Goal: Book appointment/travel/reservation

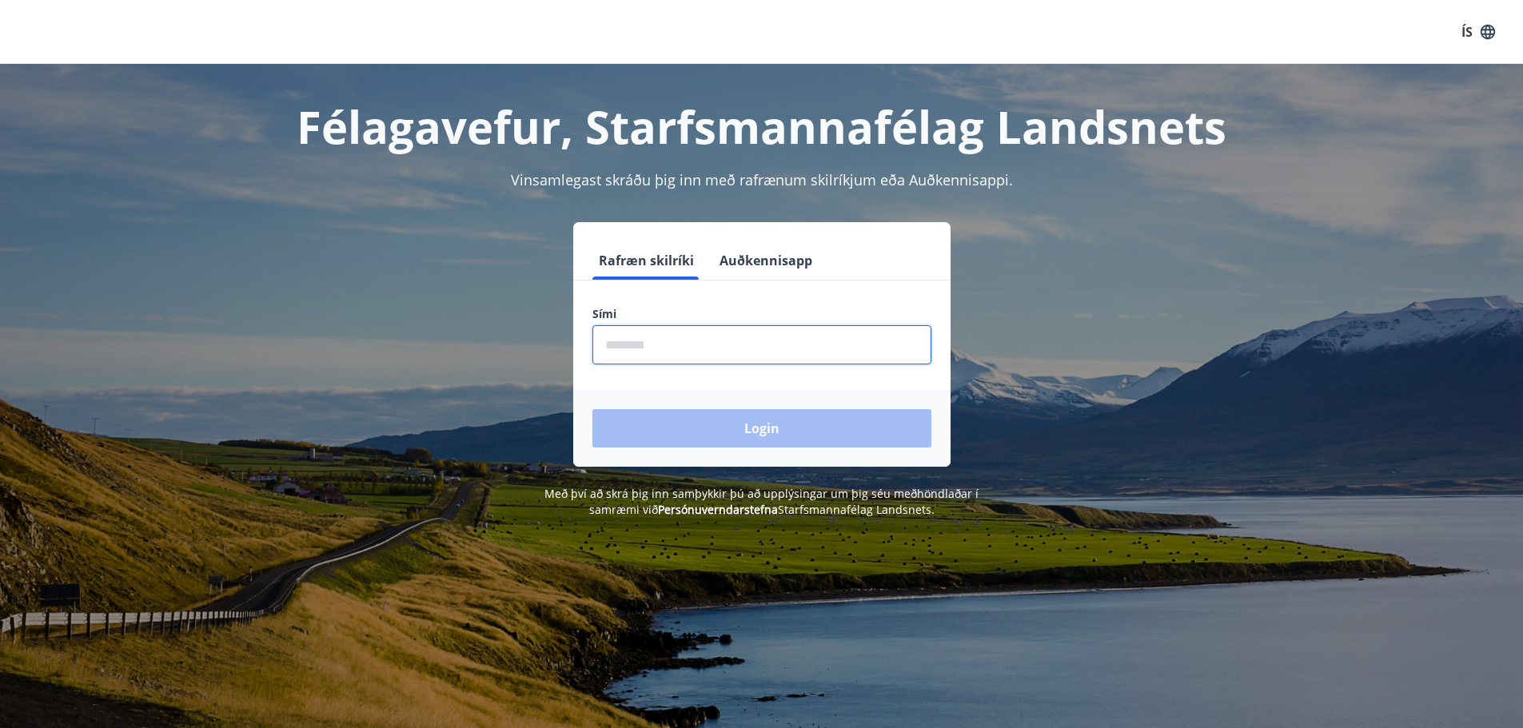
click at [838, 351] on input "phone" at bounding box center [761, 344] width 339 height 39
type input "********"
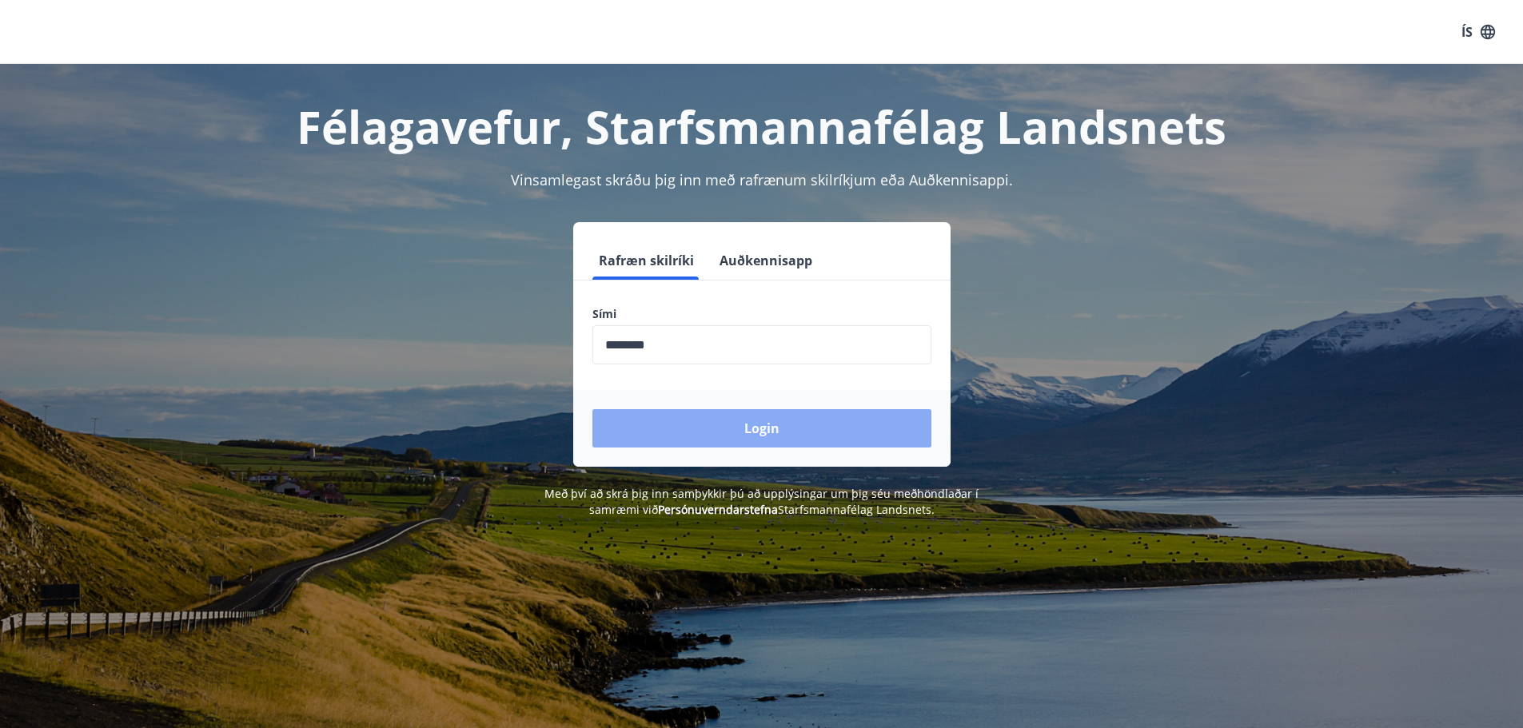
click at [739, 435] on button "Login" at bounding box center [761, 428] width 339 height 38
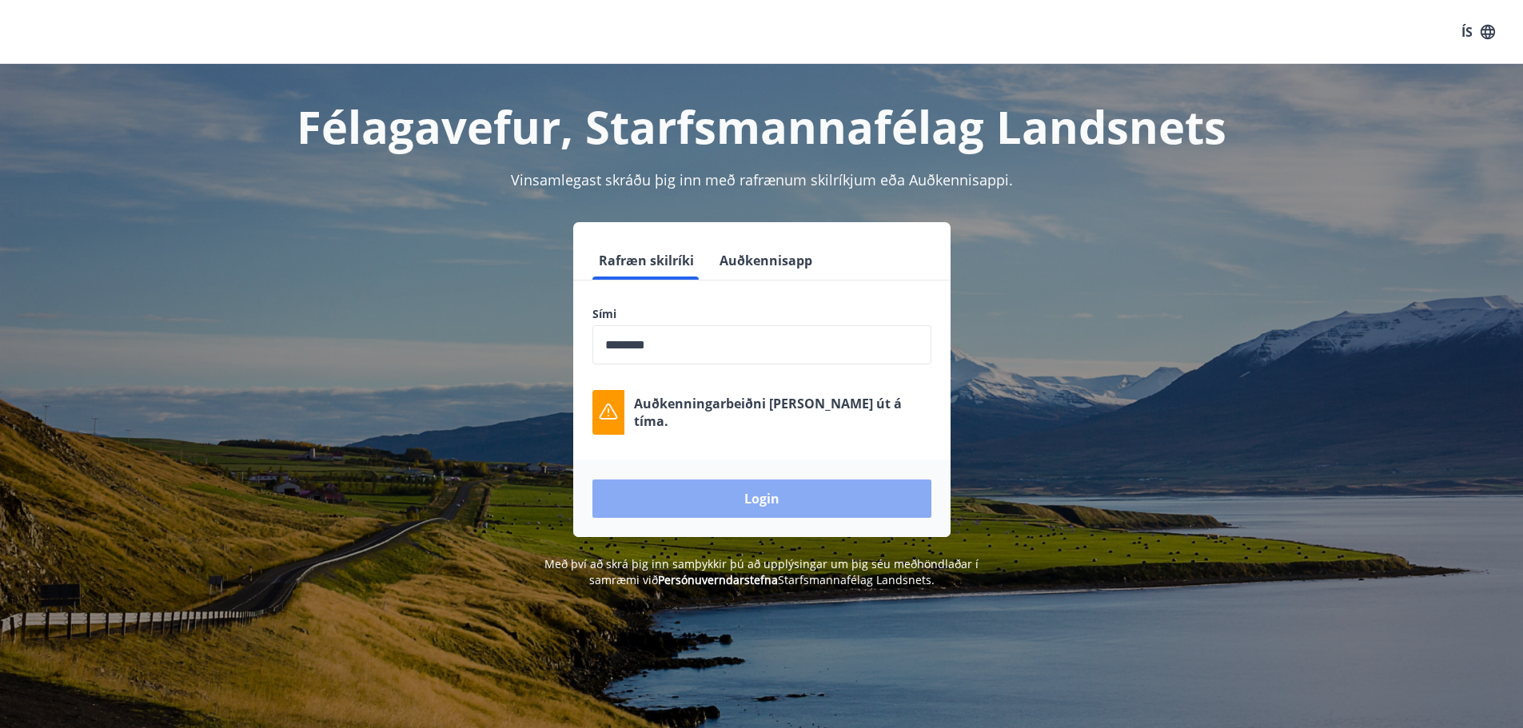
click at [740, 495] on button "Login" at bounding box center [761, 499] width 339 height 38
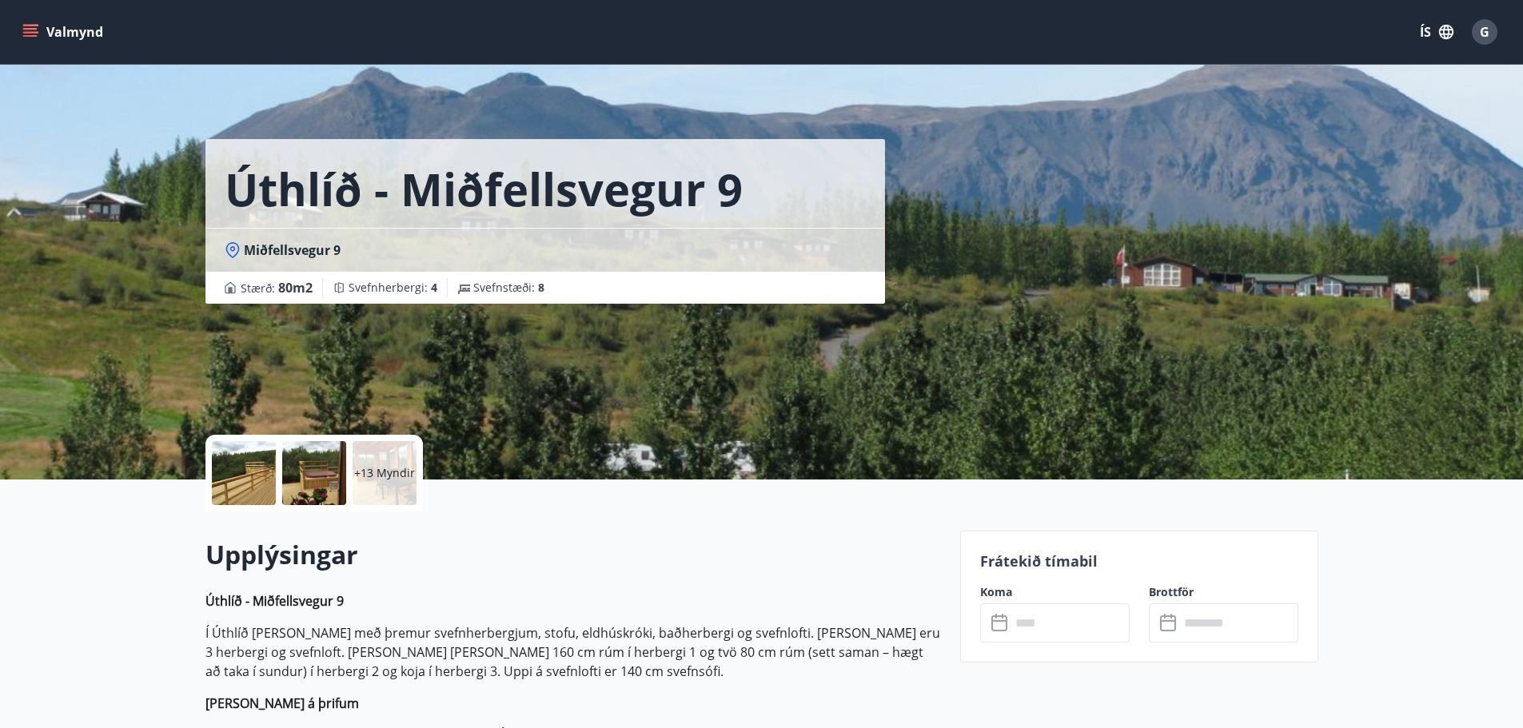
click at [24, 30] on icon "menu" at bounding box center [30, 32] width 16 height 16
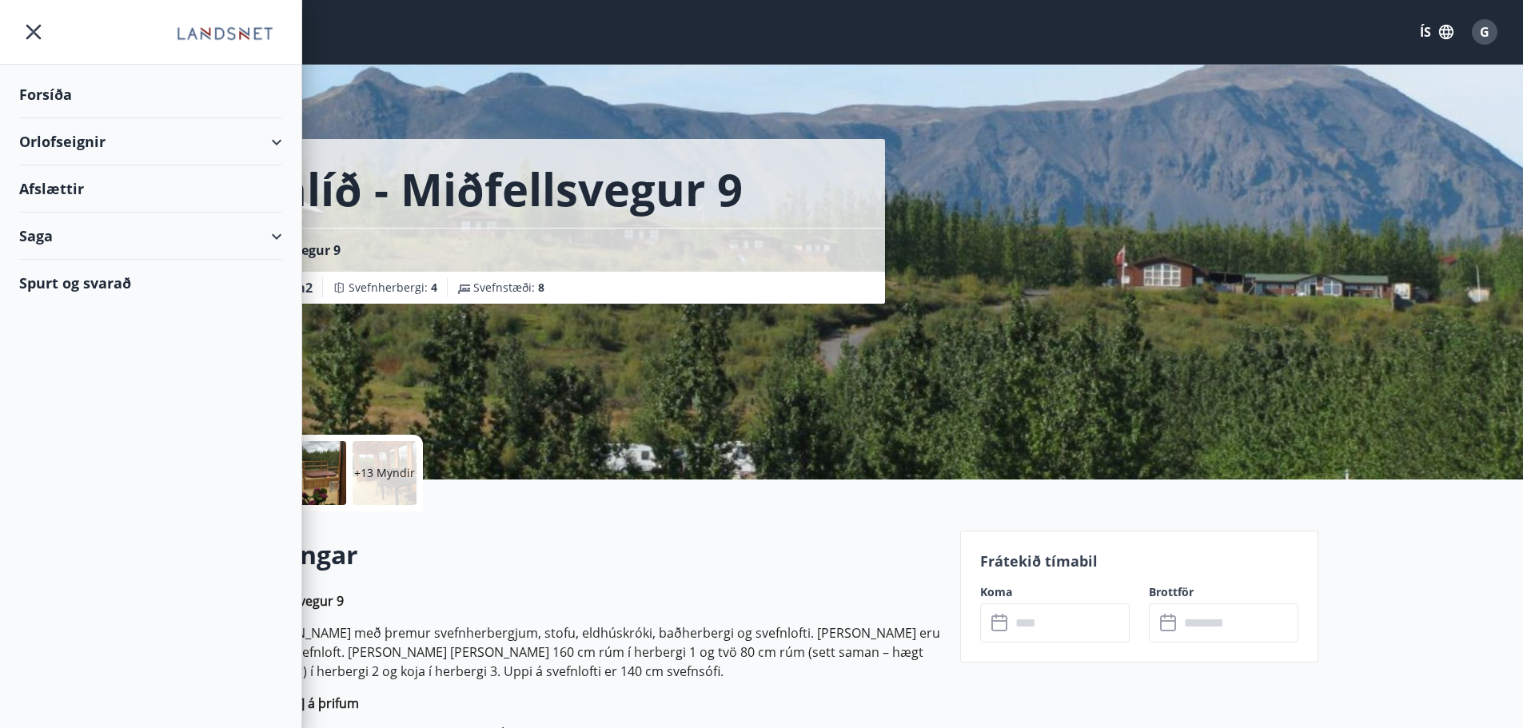
click at [98, 145] on div "Orlofseignir" at bounding box center [150, 141] width 263 height 47
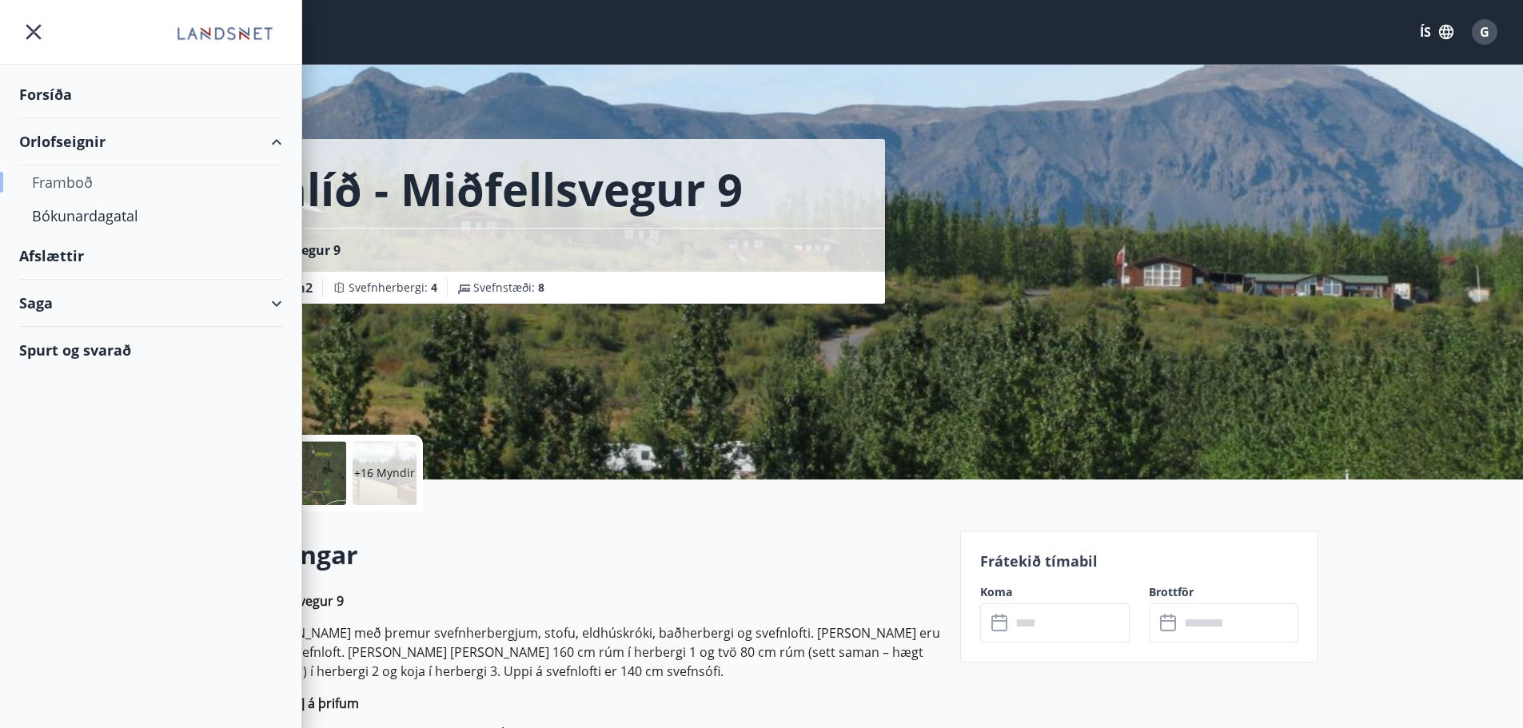
click at [59, 184] on div "Framboð" at bounding box center [150, 182] width 237 height 34
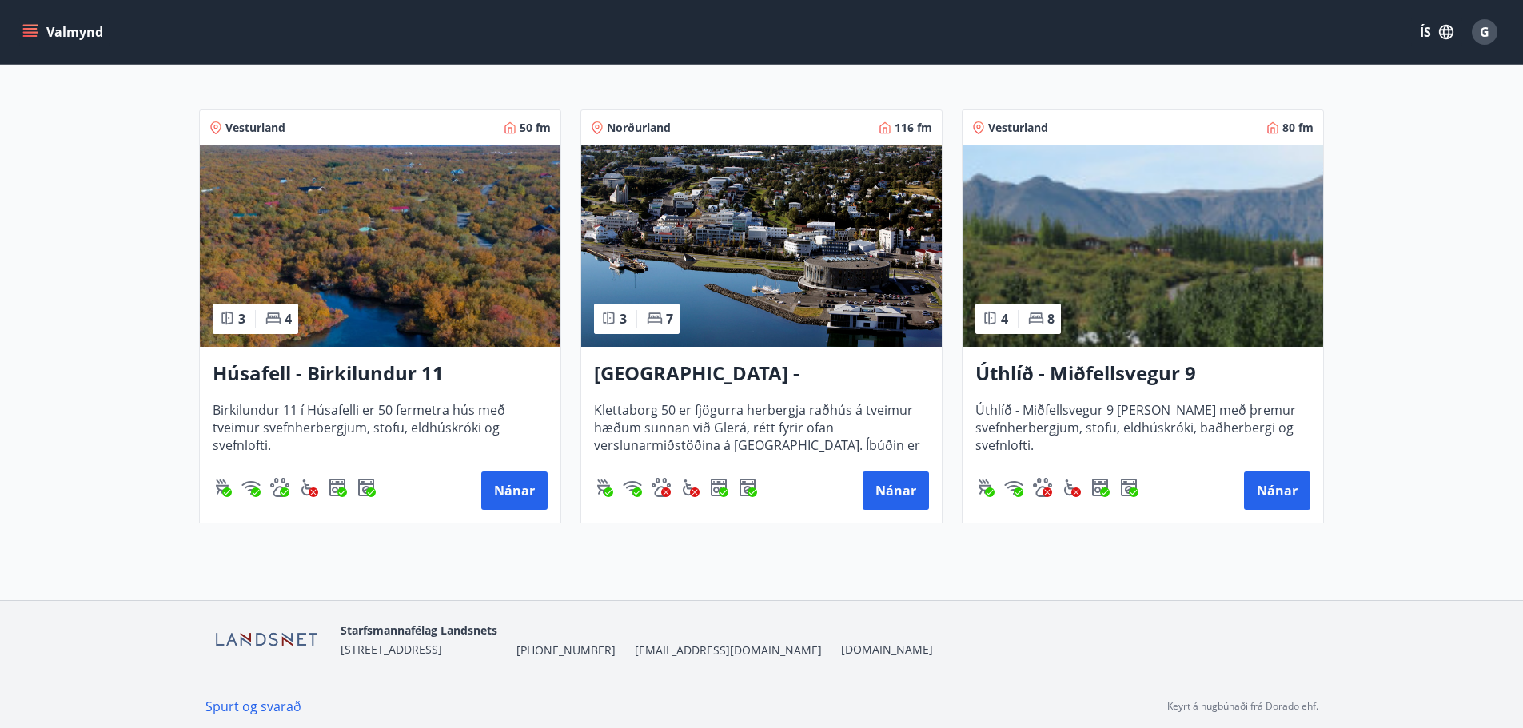
scroll to position [264, 0]
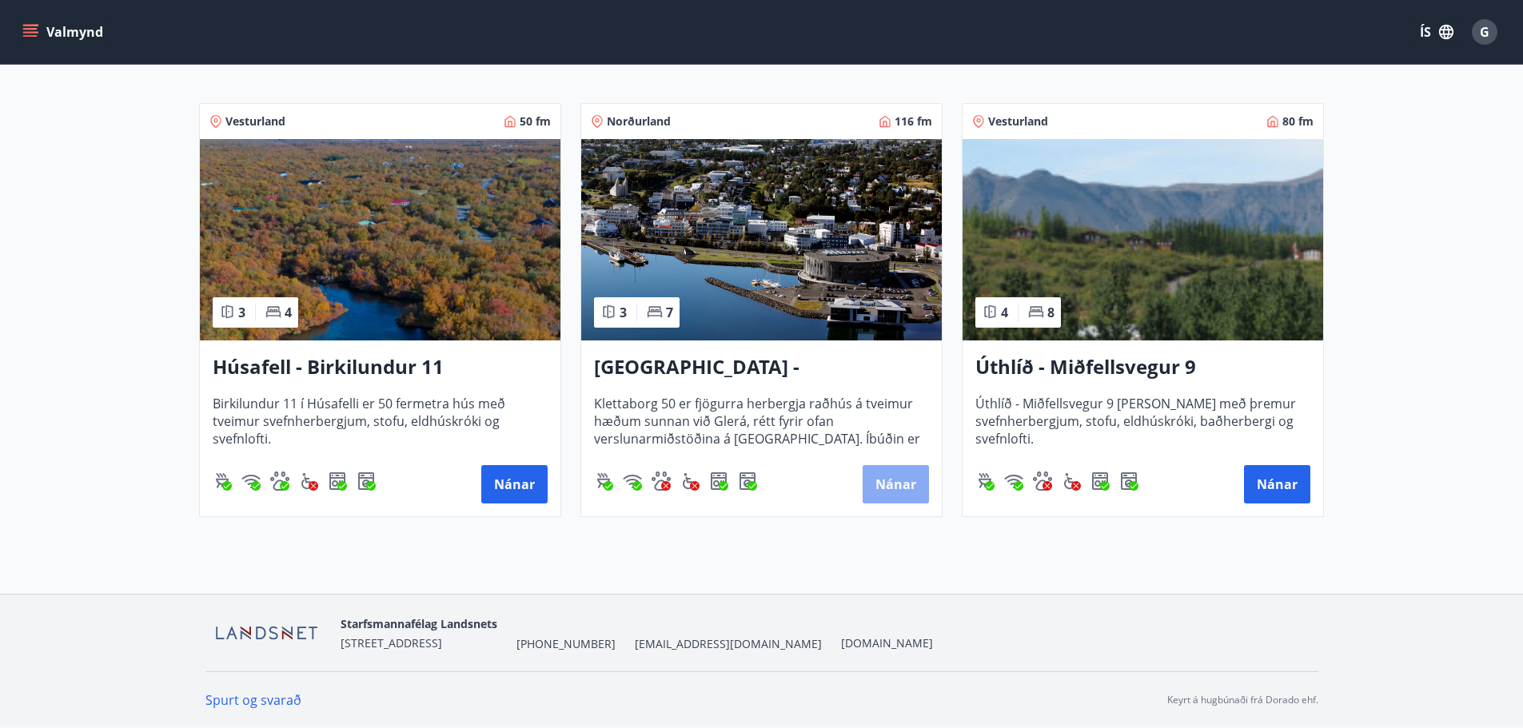
click at [906, 489] on button "Nánar" at bounding box center [895, 484] width 66 height 38
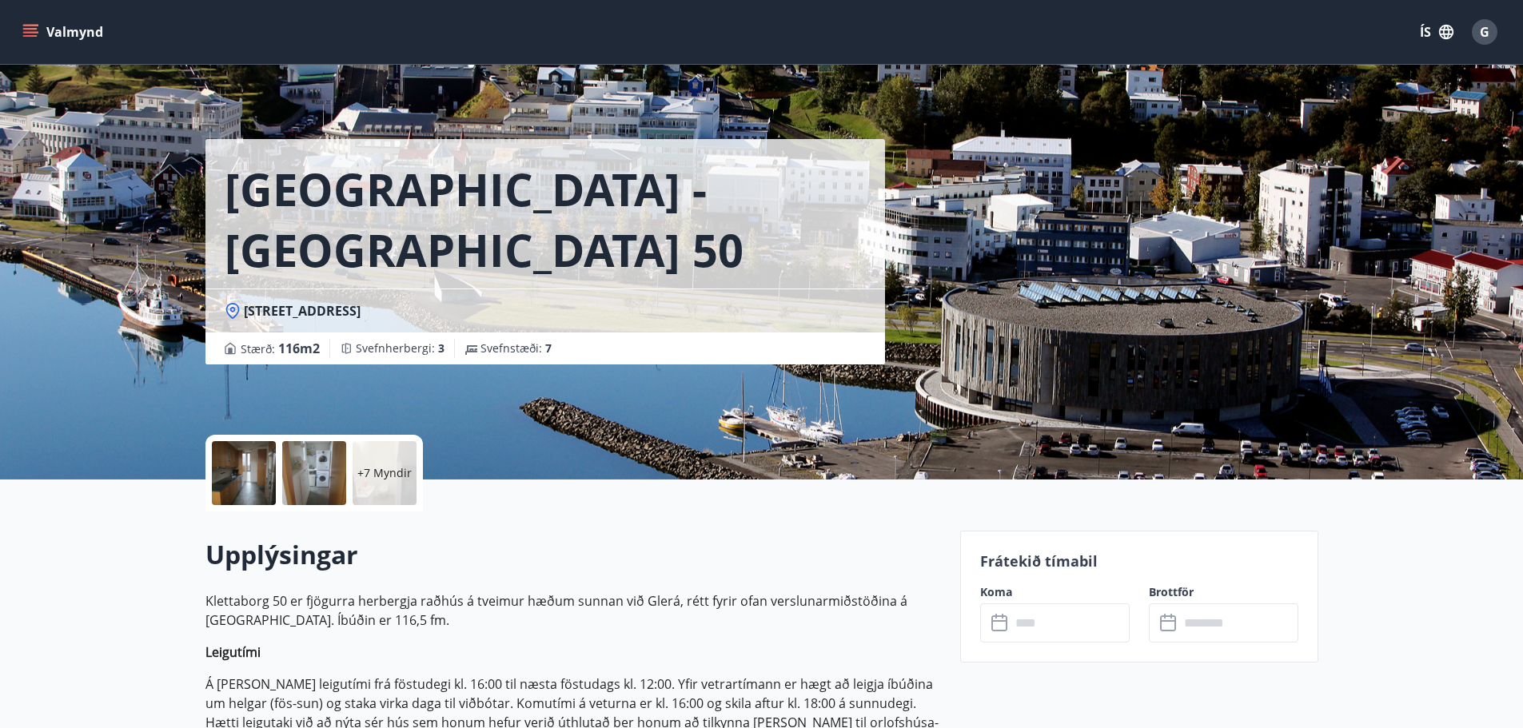
click at [1003, 623] on icon at bounding box center [1000, 623] width 19 height 19
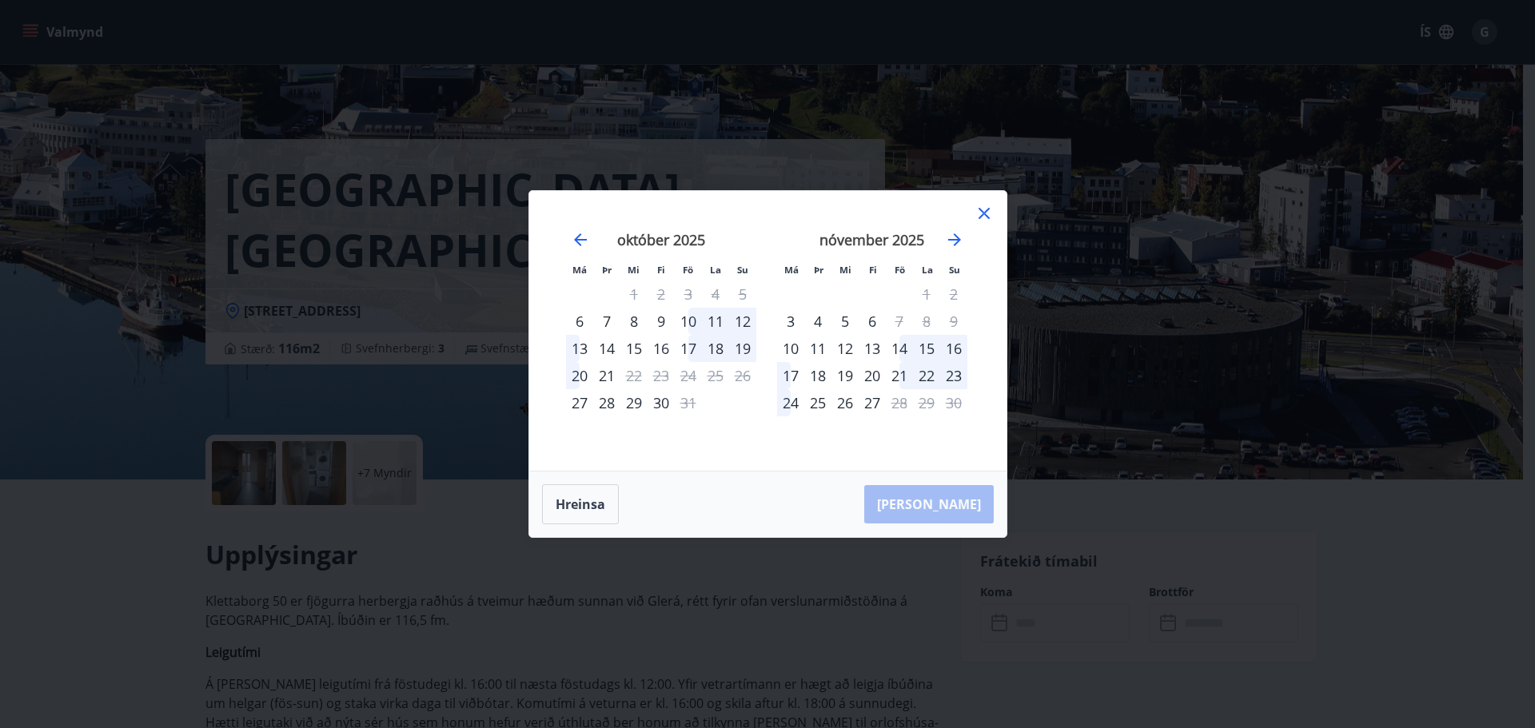
click at [687, 319] on div "10" at bounding box center [688, 321] width 27 height 27
click at [691, 325] on div "10" at bounding box center [688, 321] width 27 height 27
click at [715, 319] on div "11" at bounding box center [715, 321] width 27 height 27
click at [721, 319] on div "11" at bounding box center [715, 321] width 27 height 27
click at [727, 319] on div "11" at bounding box center [715, 321] width 27 height 27
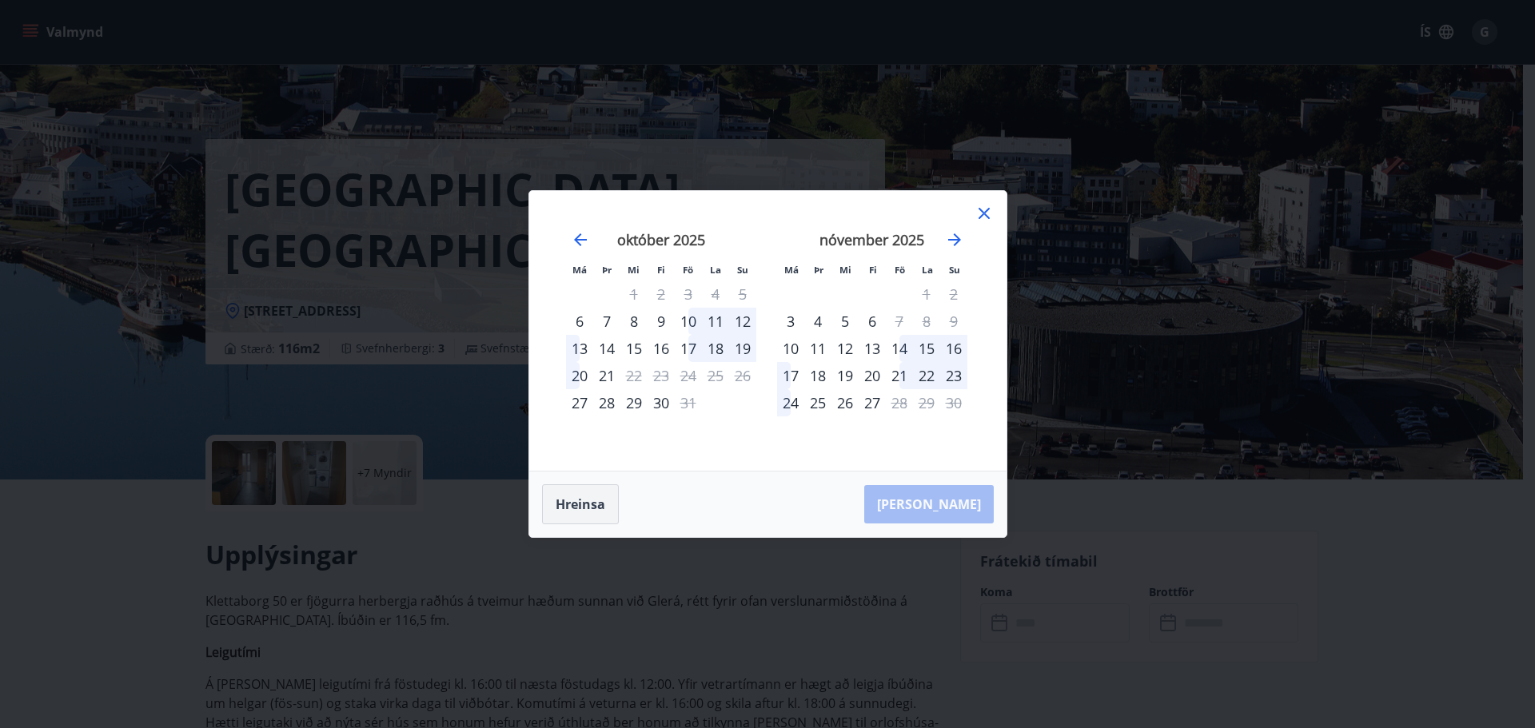
click at [592, 501] on button "Hreinsa" at bounding box center [580, 504] width 77 height 40
click at [716, 318] on div "11" at bounding box center [715, 321] width 27 height 27
click at [715, 320] on div "11" at bounding box center [715, 321] width 27 height 27
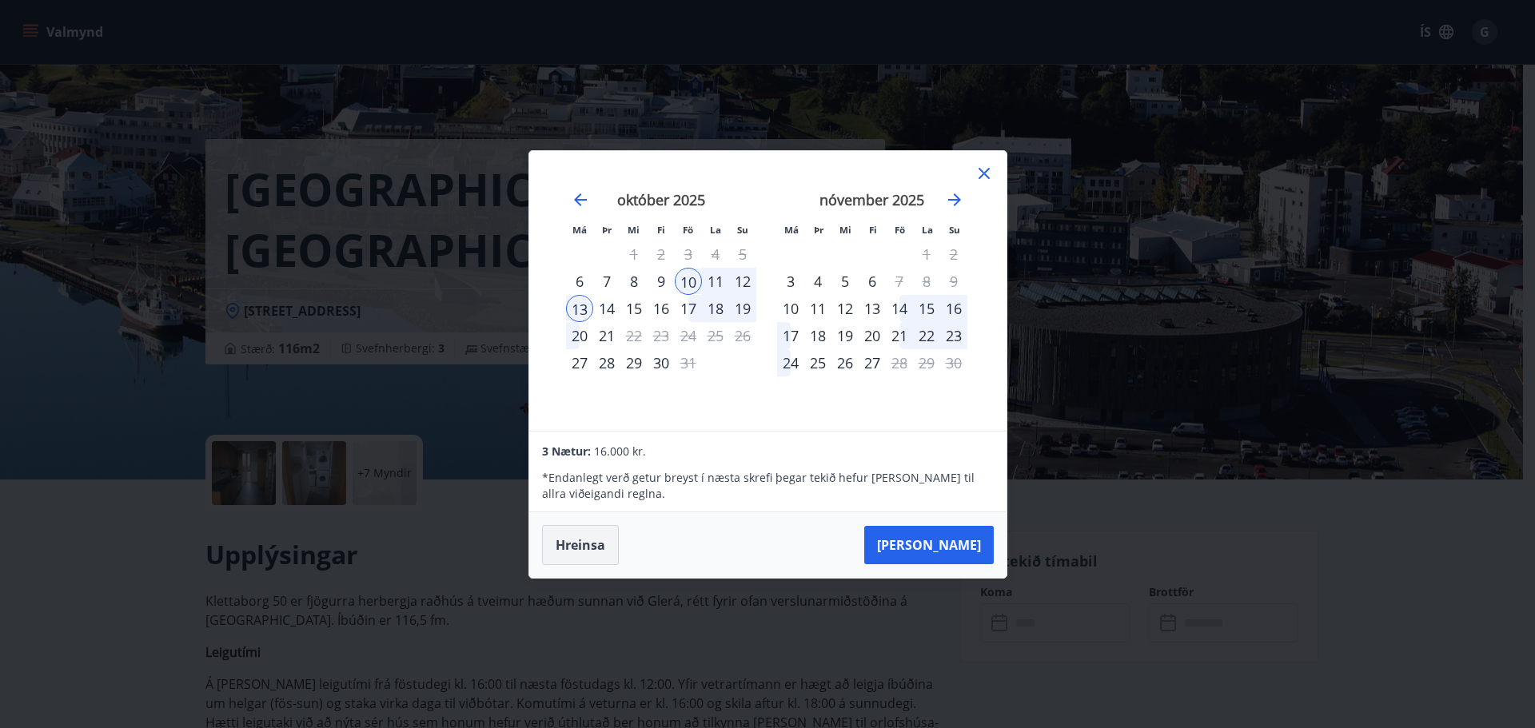
click at [572, 547] on button "Hreinsa" at bounding box center [580, 545] width 77 height 40
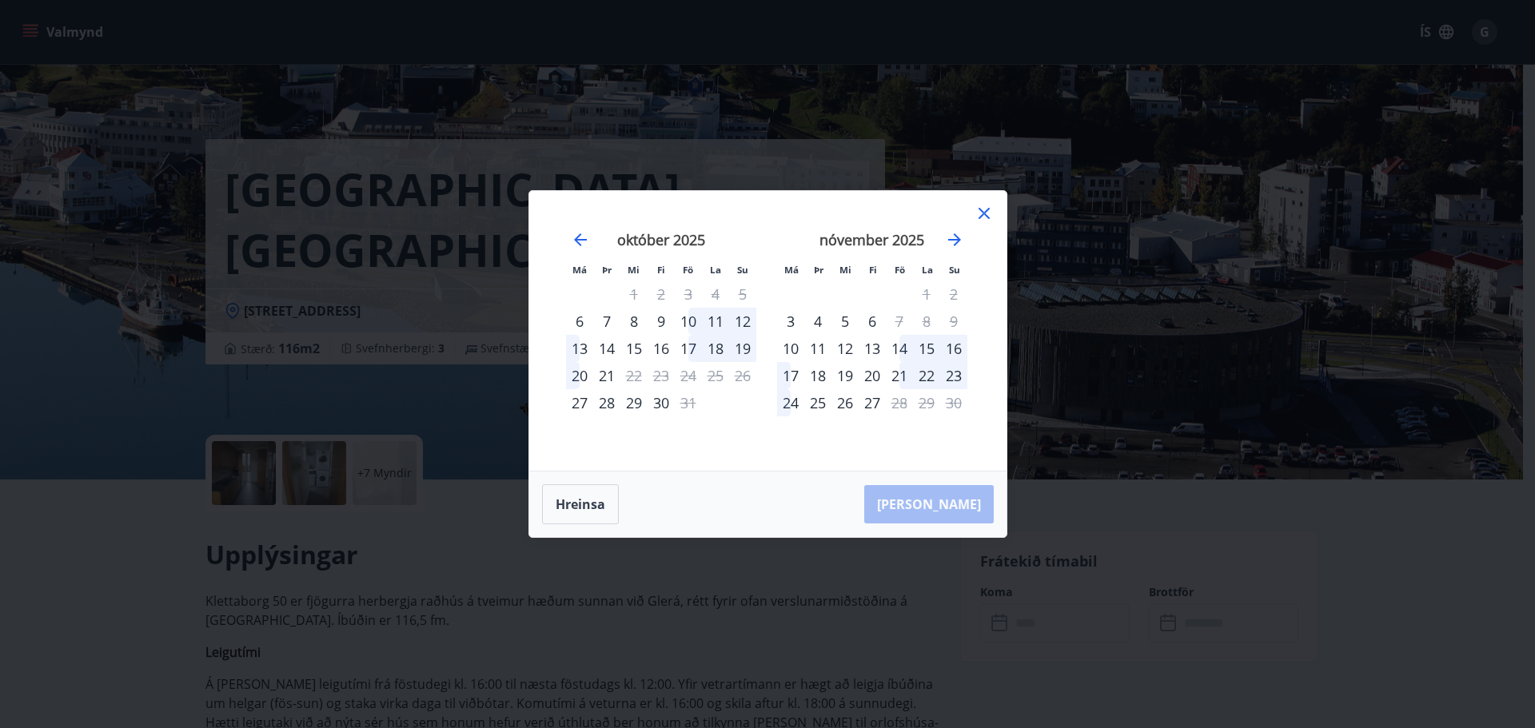
click at [985, 205] on icon at bounding box center [983, 213] width 19 height 19
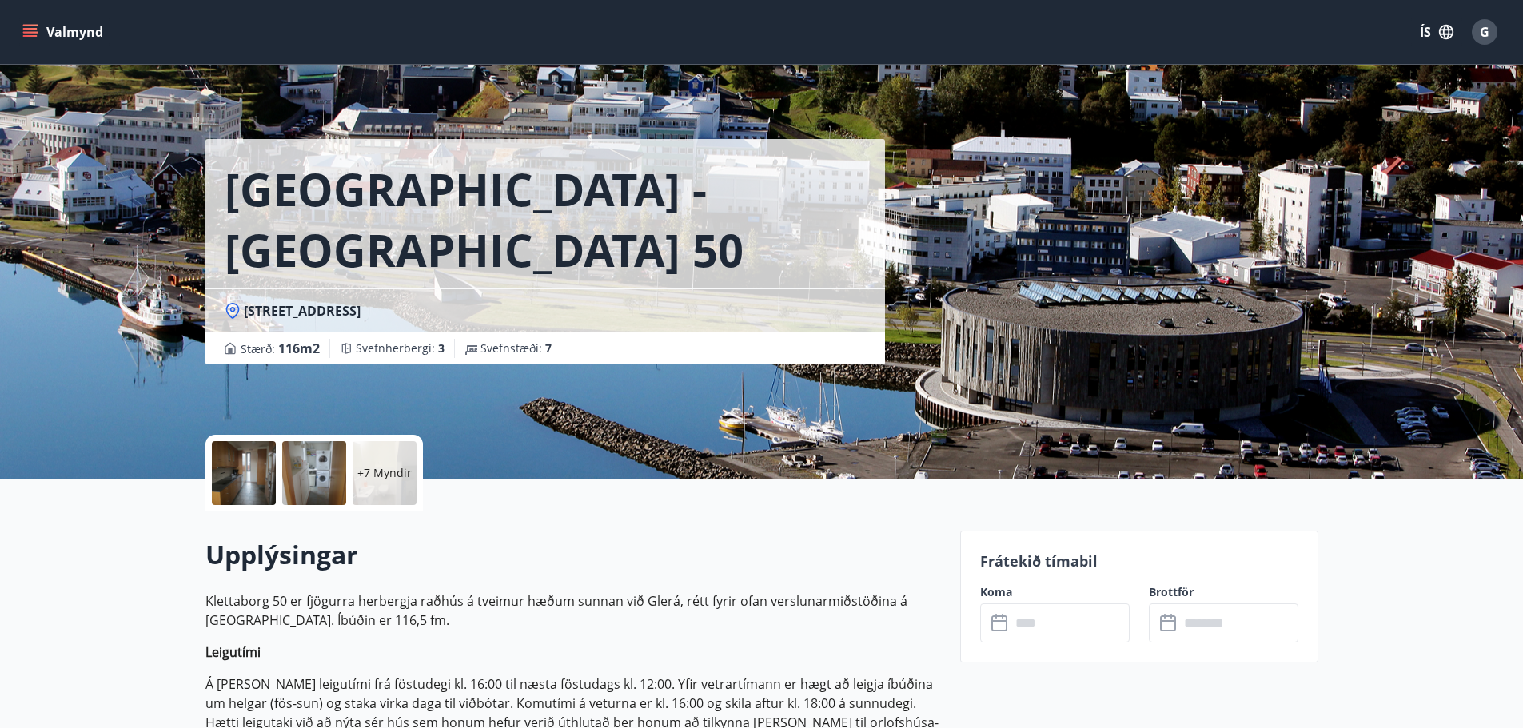
click at [387, 472] on p "+7 Myndir" at bounding box center [384, 473] width 54 height 16
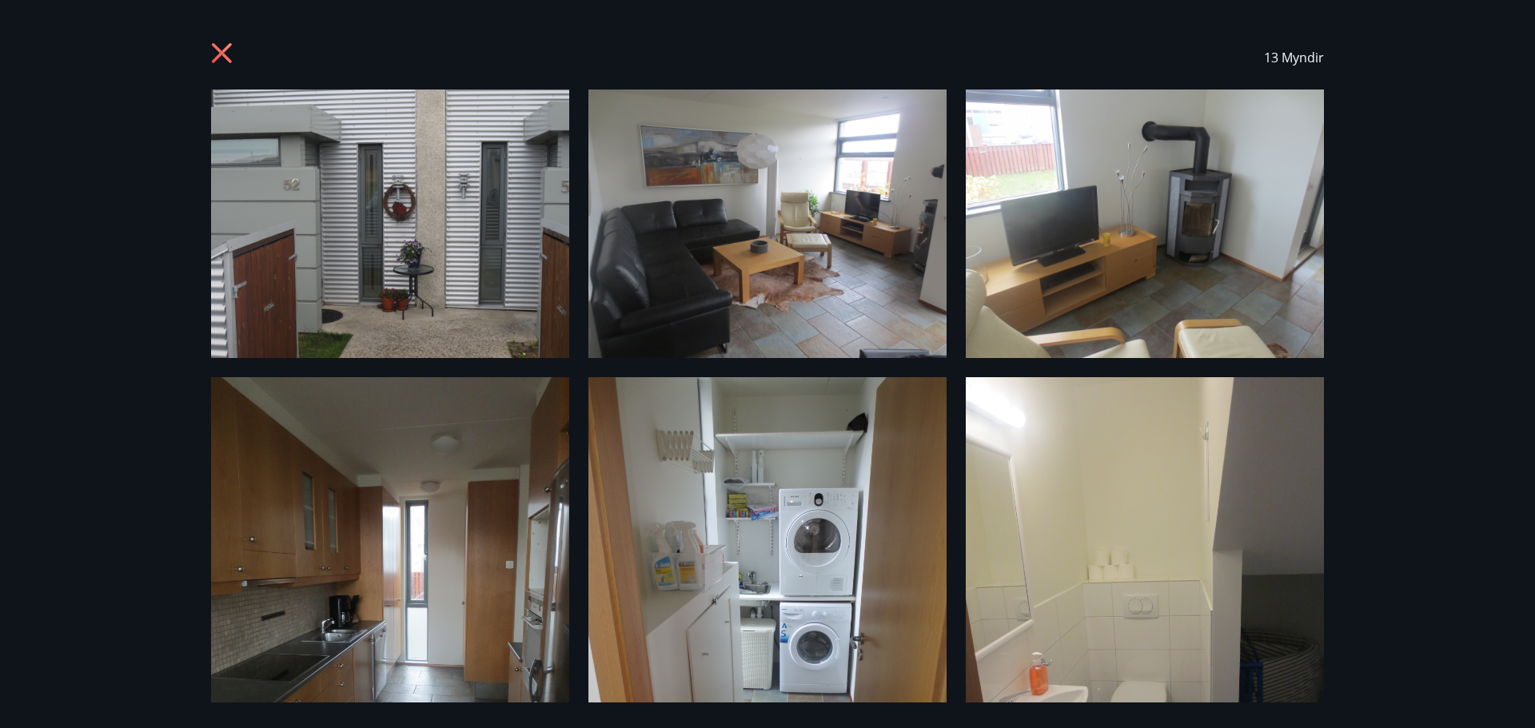
click at [451, 249] on img at bounding box center [390, 224] width 358 height 269
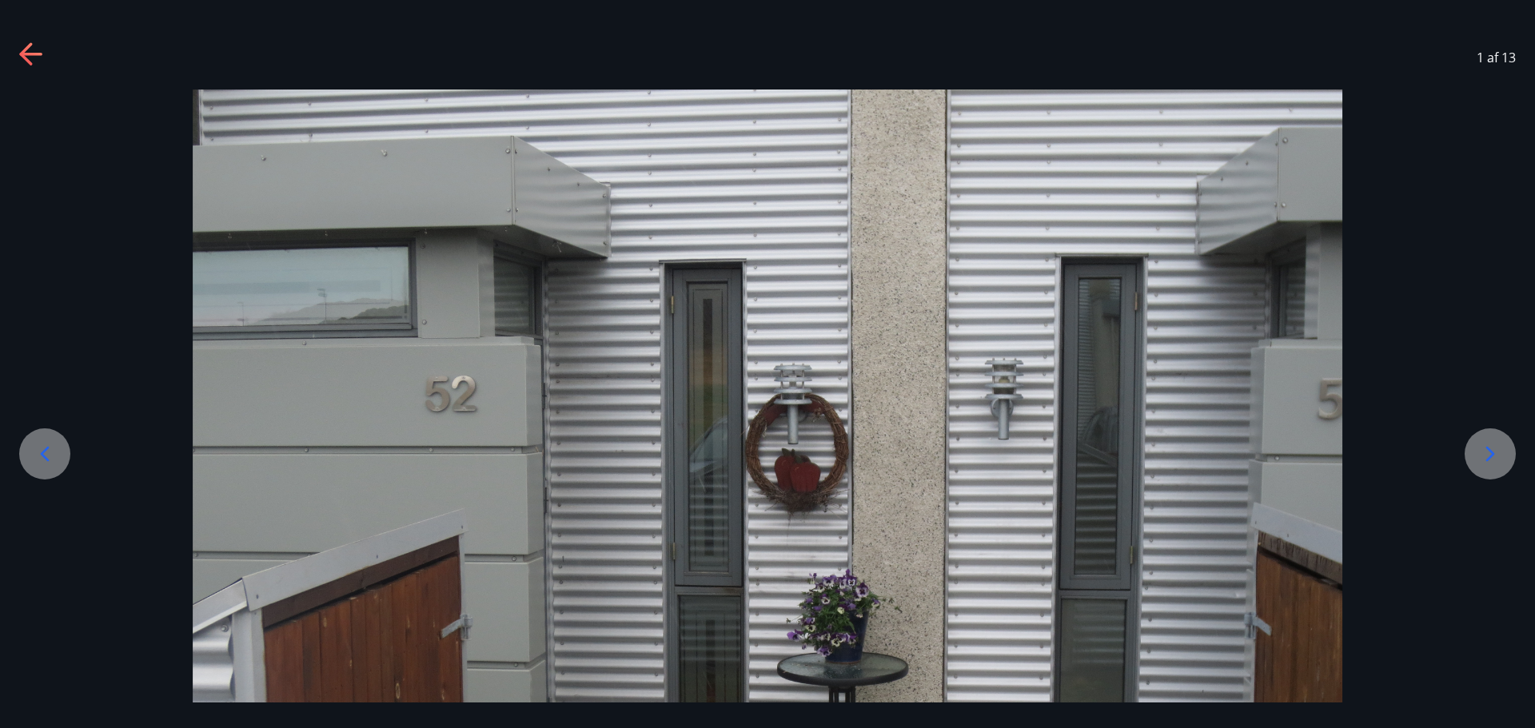
click at [1492, 452] on icon at bounding box center [1490, 454] width 26 height 26
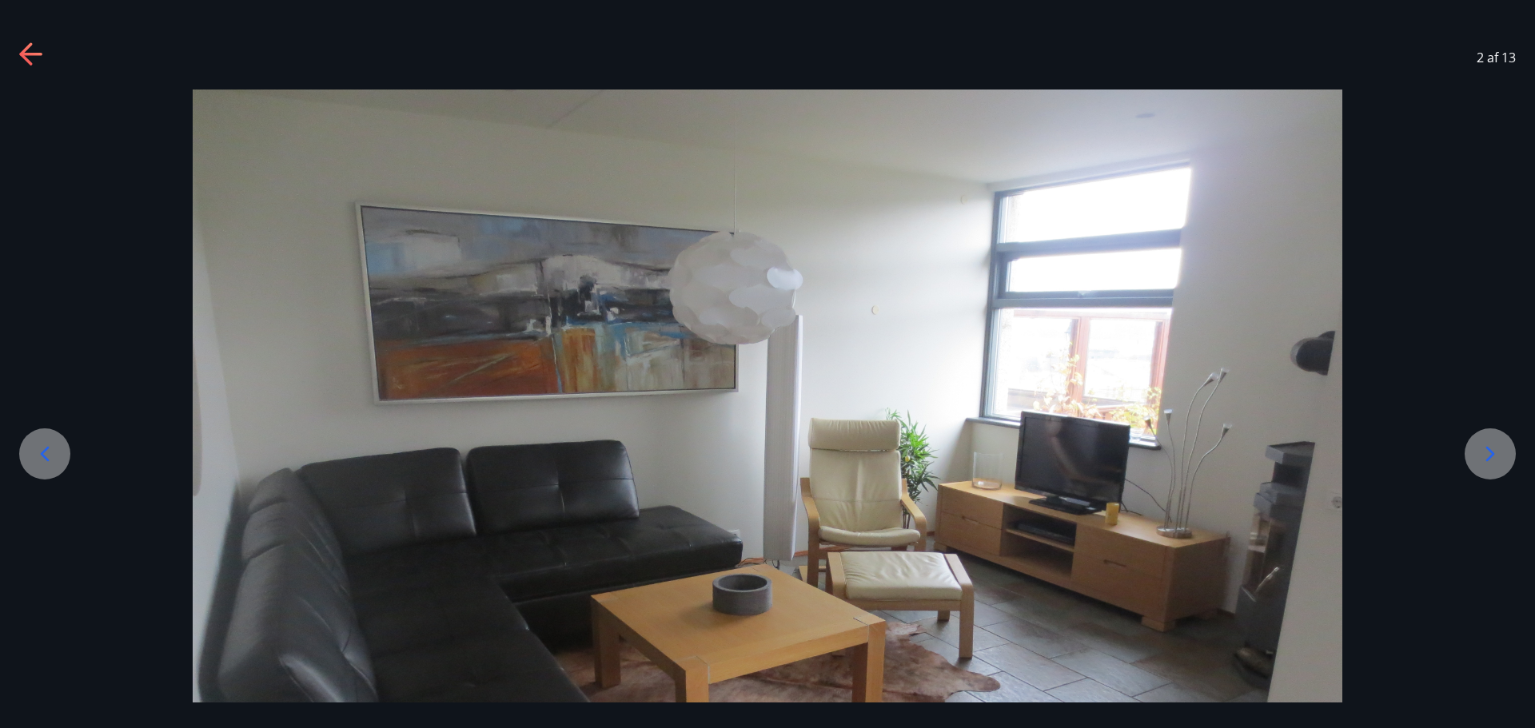
click at [1492, 452] on icon at bounding box center [1490, 454] width 26 height 26
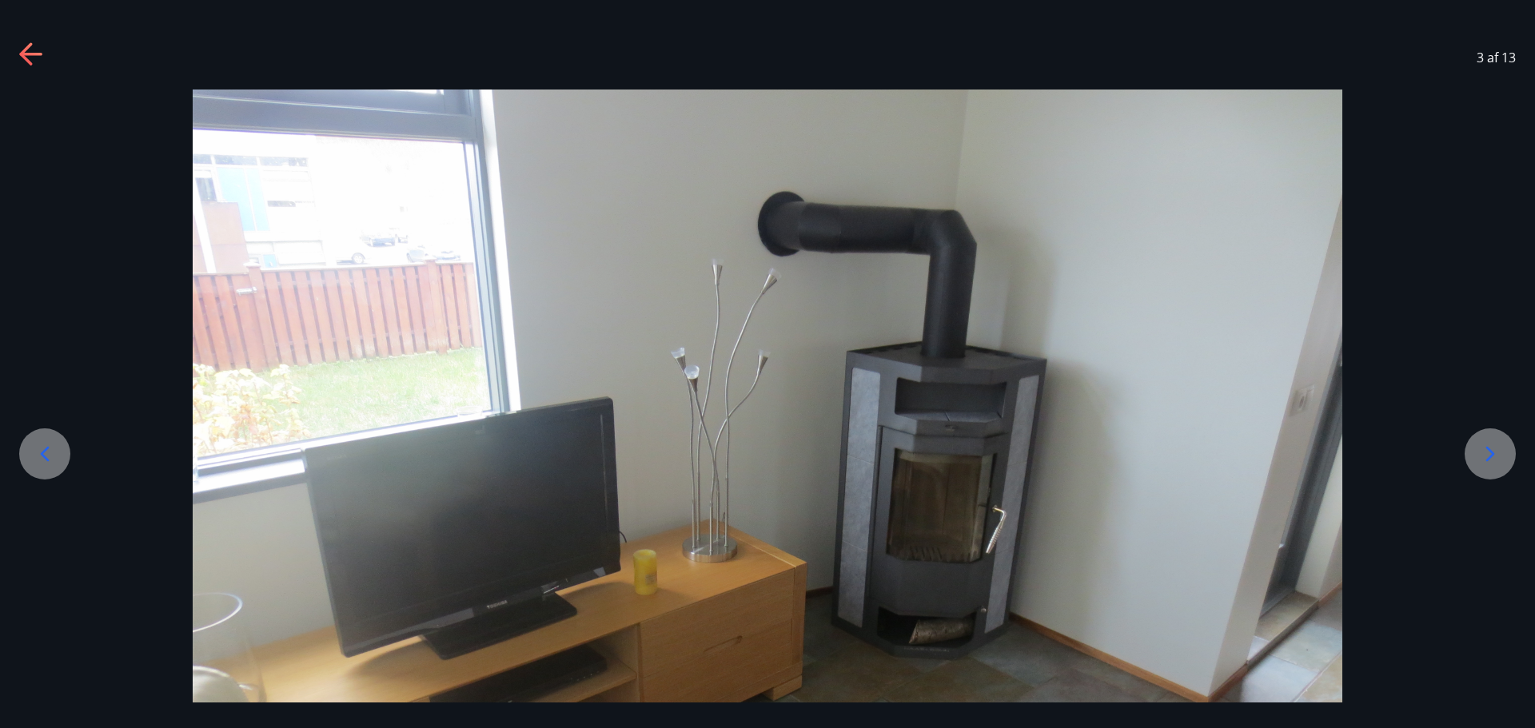
click at [1492, 452] on icon at bounding box center [1490, 454] width 26 height 26
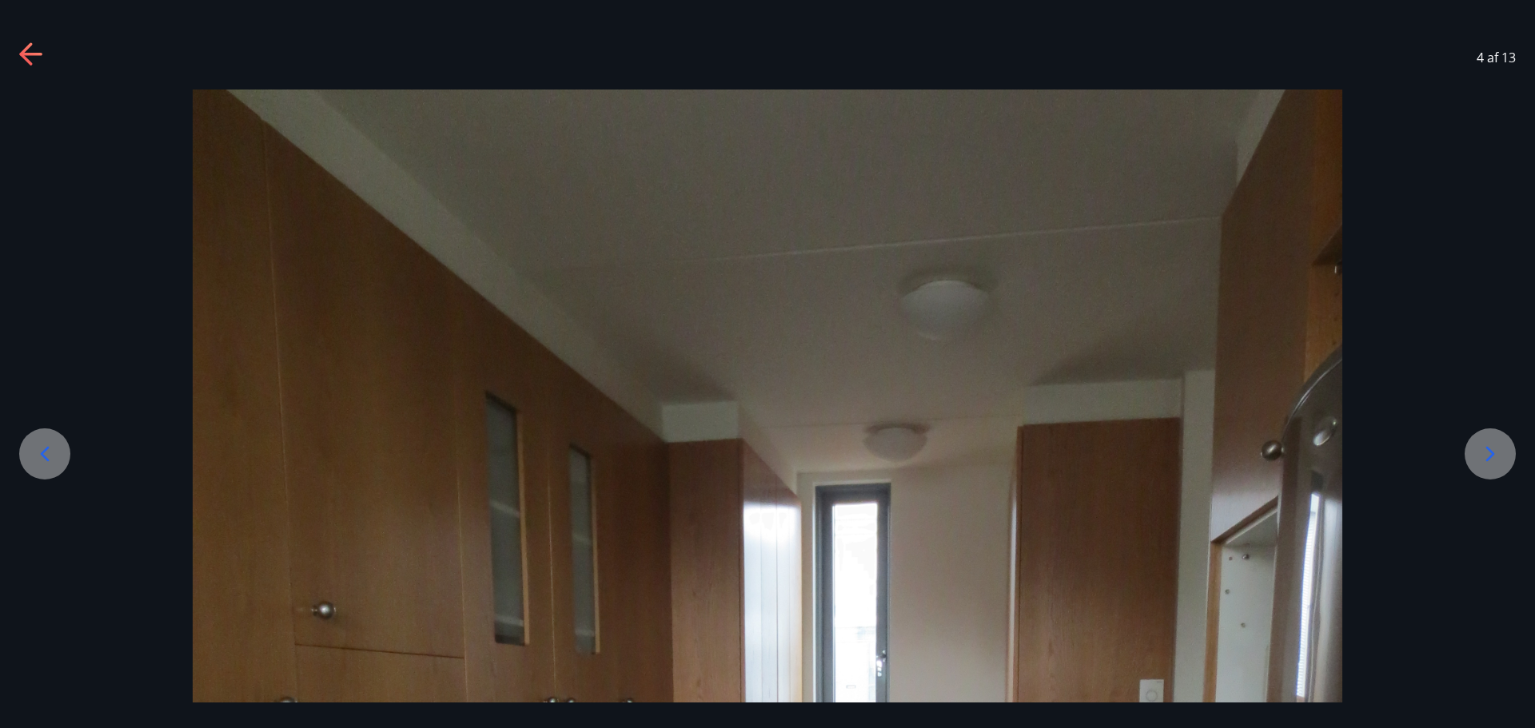
click at [1492, 452] on icon at bounding box center [1490, 454] width 26 height 26
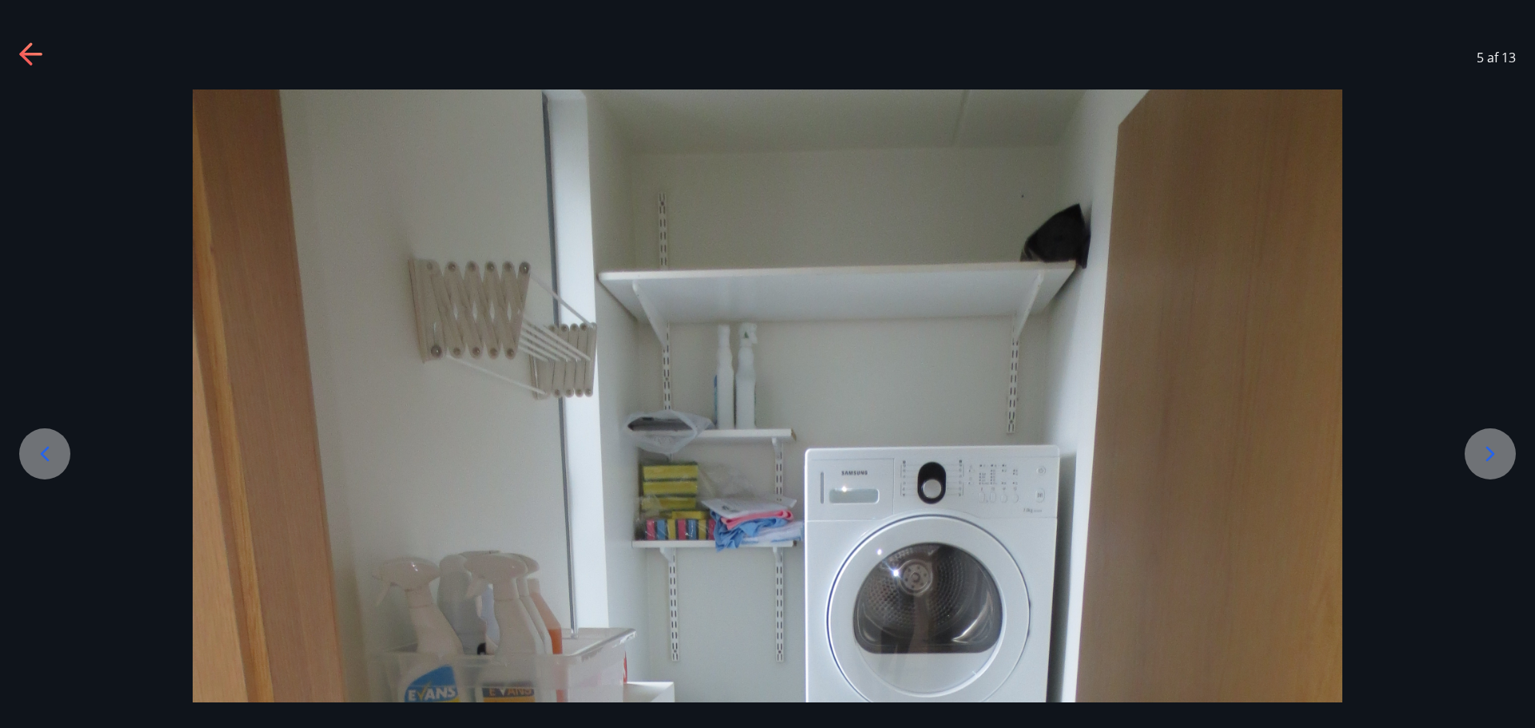
click at [1492, 452] on icon at bounding box center [1490, 454] width 26 height 26
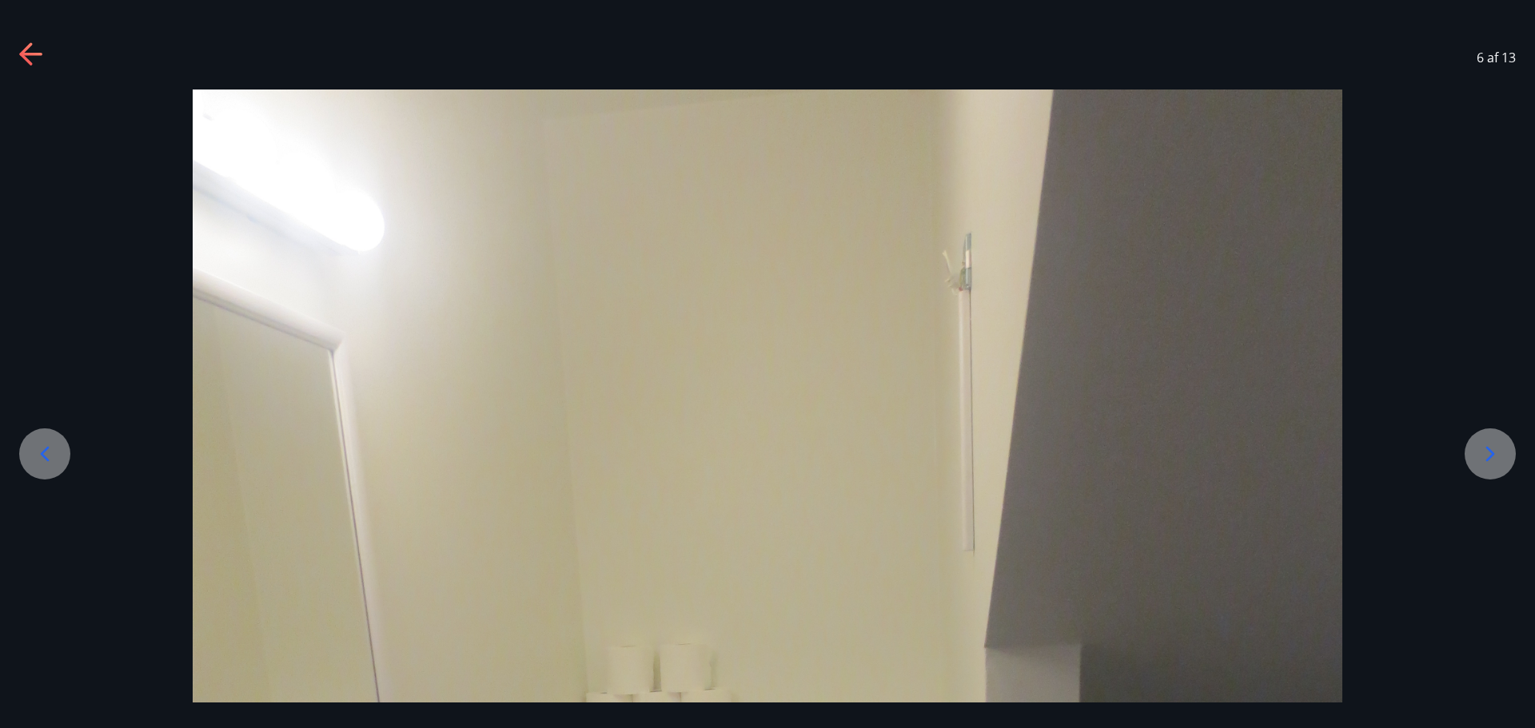
click at [1497, 449] on icon at bounding box center [1490, 454] width 26 height 26
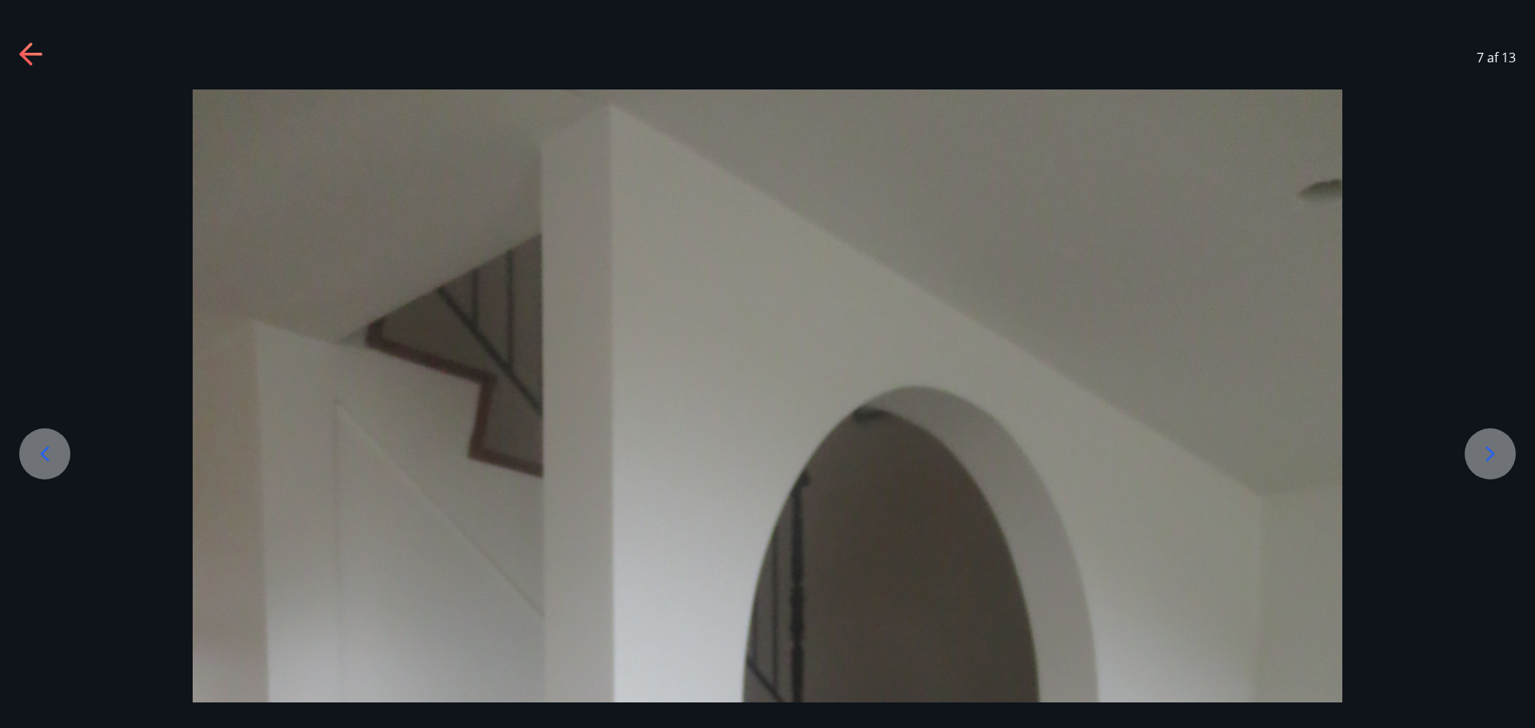
click at [1497, 449] on icon at bounding box center [1490, 454] width 26 height 26
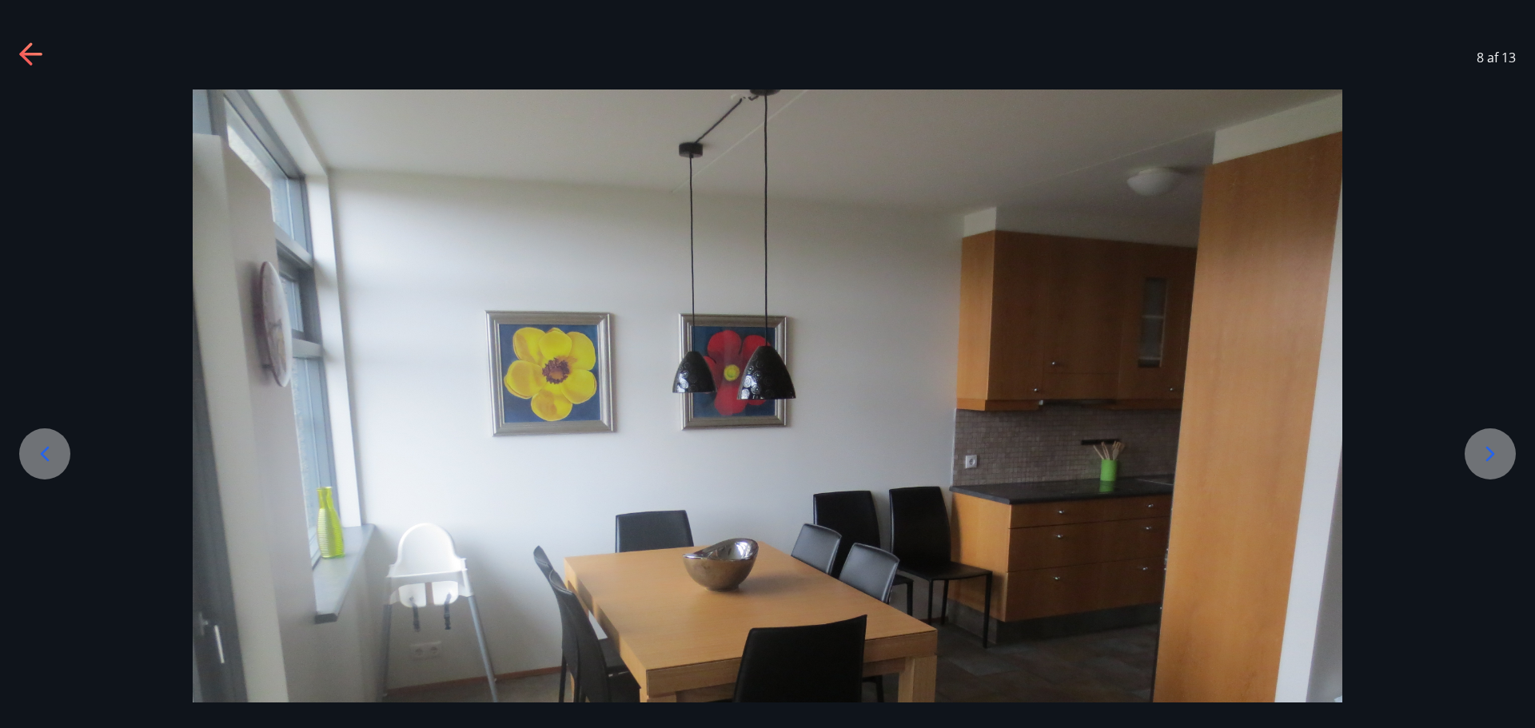
click at [1497, 449] on icon at bounding box center [1490, 454] width 26 height 26
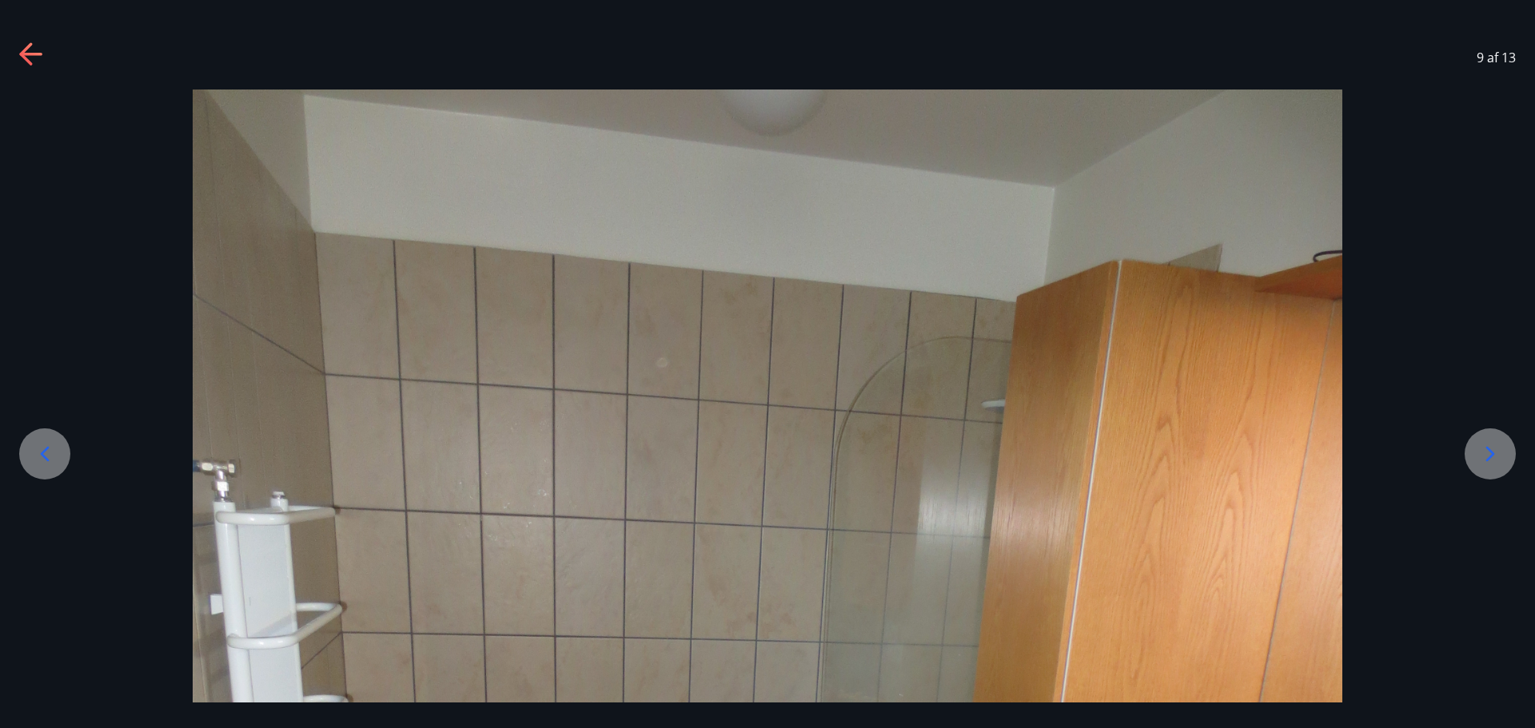
click at [1497, 449] on icon at bounding box center [1490, 454] width 26 height 26
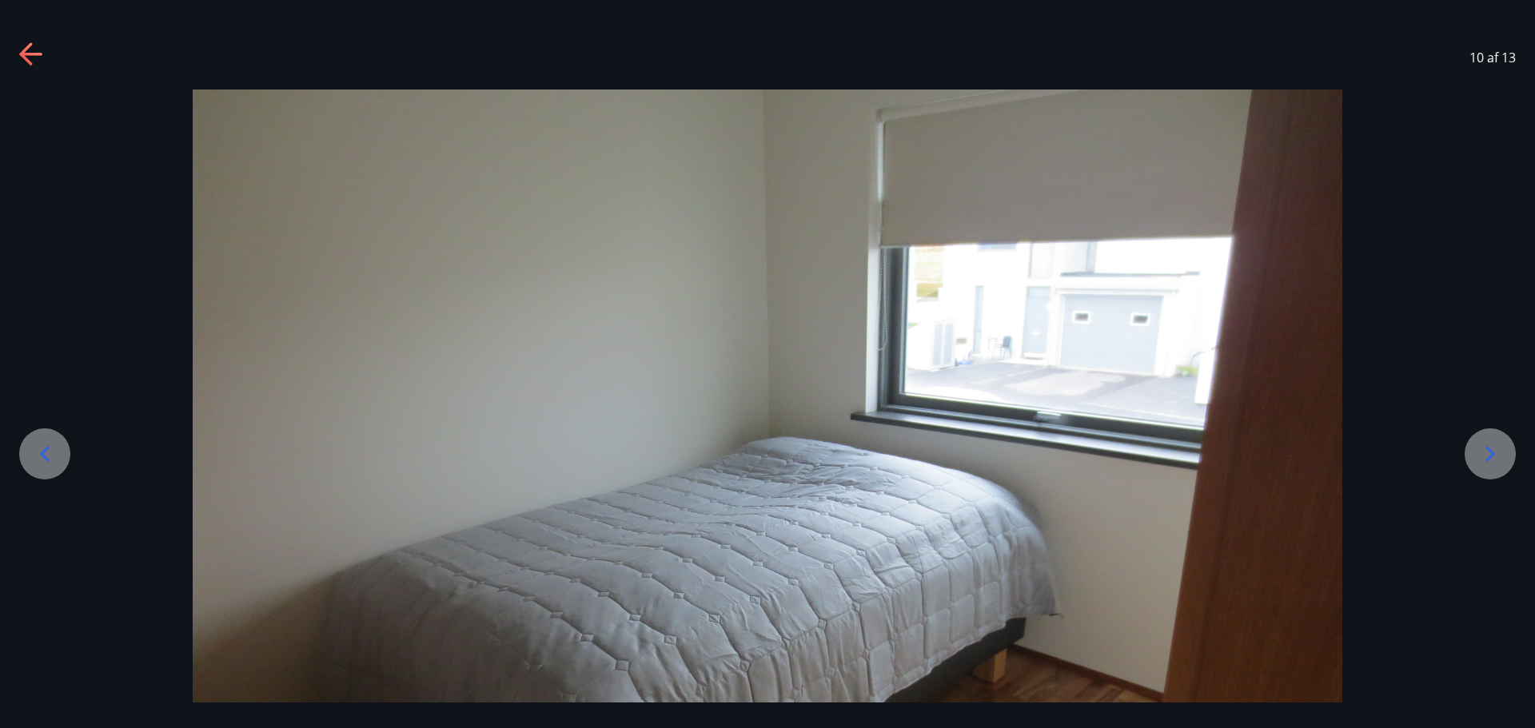
click at [1497, 449] on icon at bounding box center [1490, 454] width 26 height 26
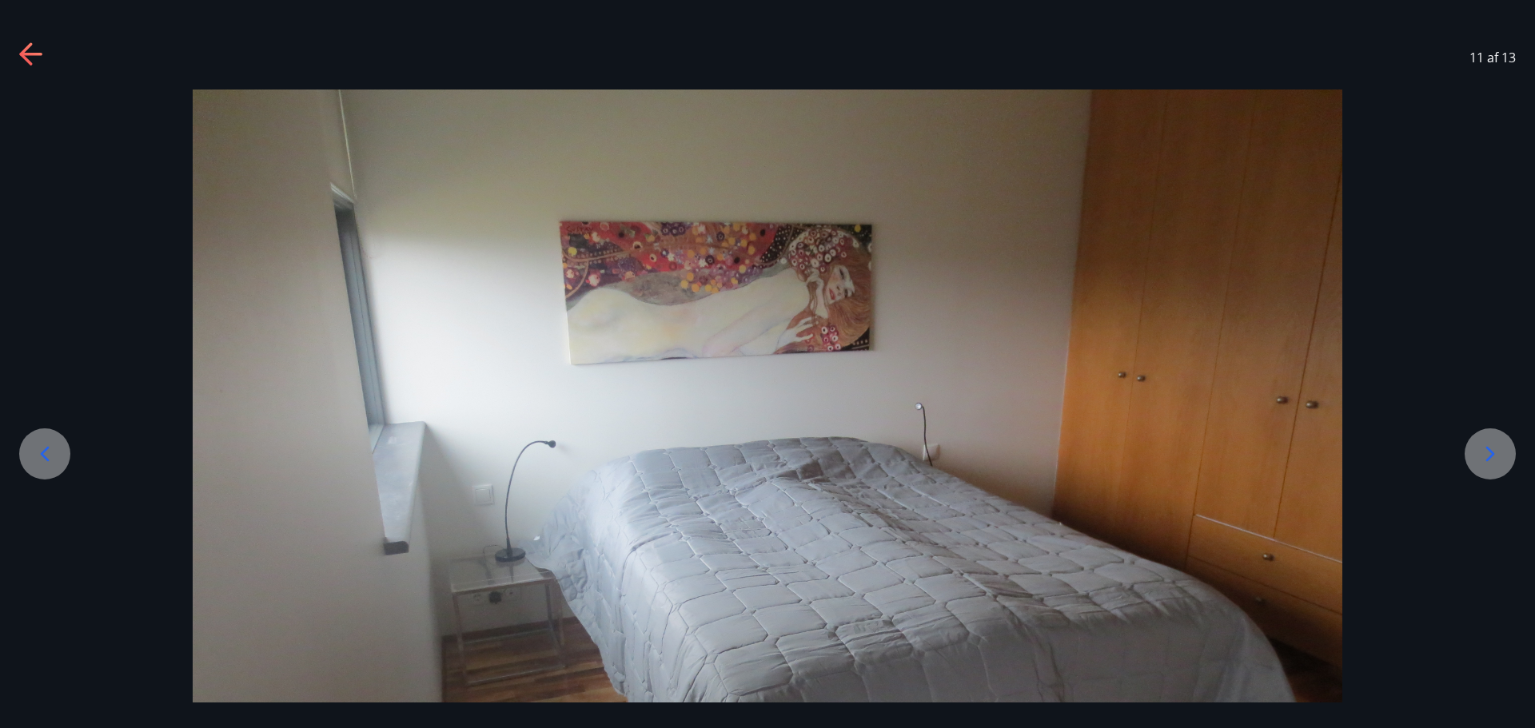
click at [1489, 456] on icon at bounding box center [1490, 454] width 26 height 26
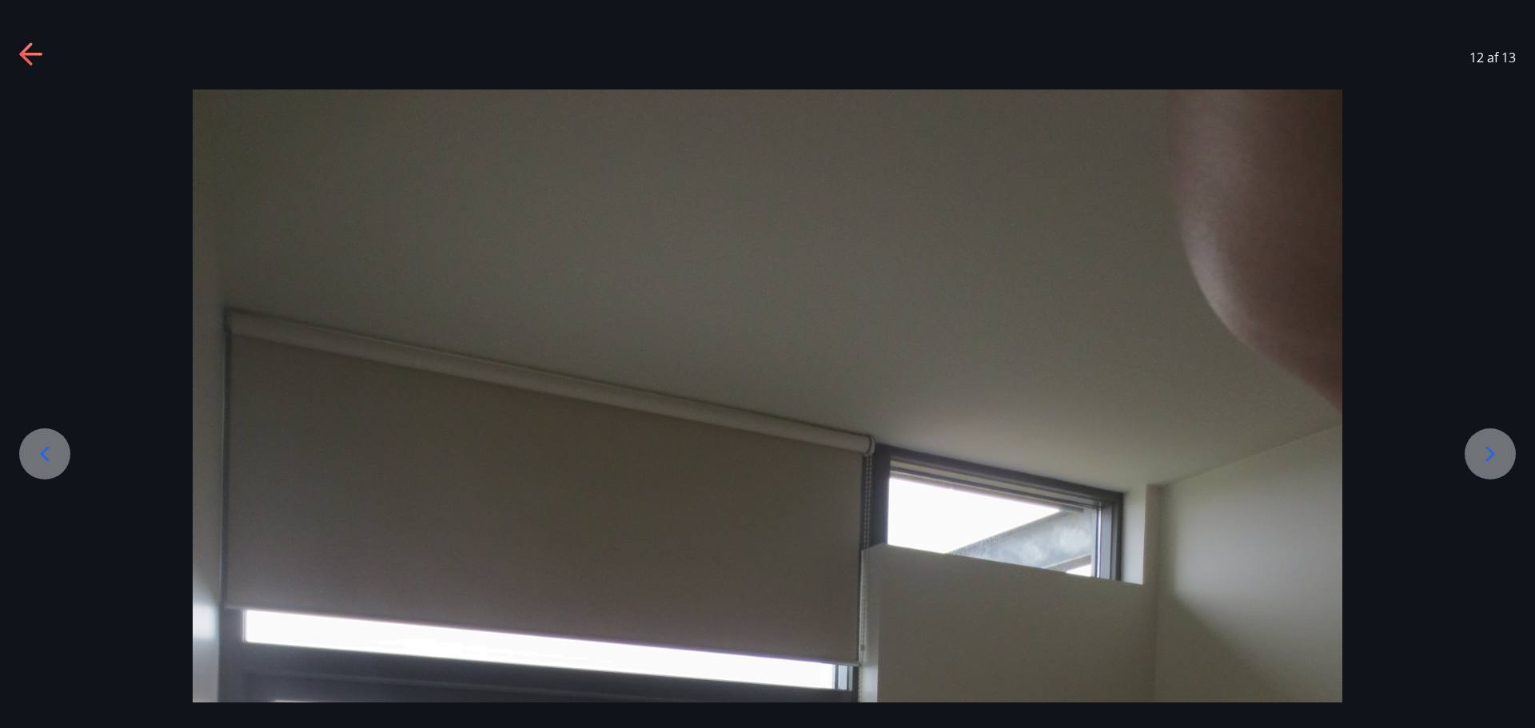
click at [1489, 456] on icon at bounding box center [1490, 454] width 26 height 26
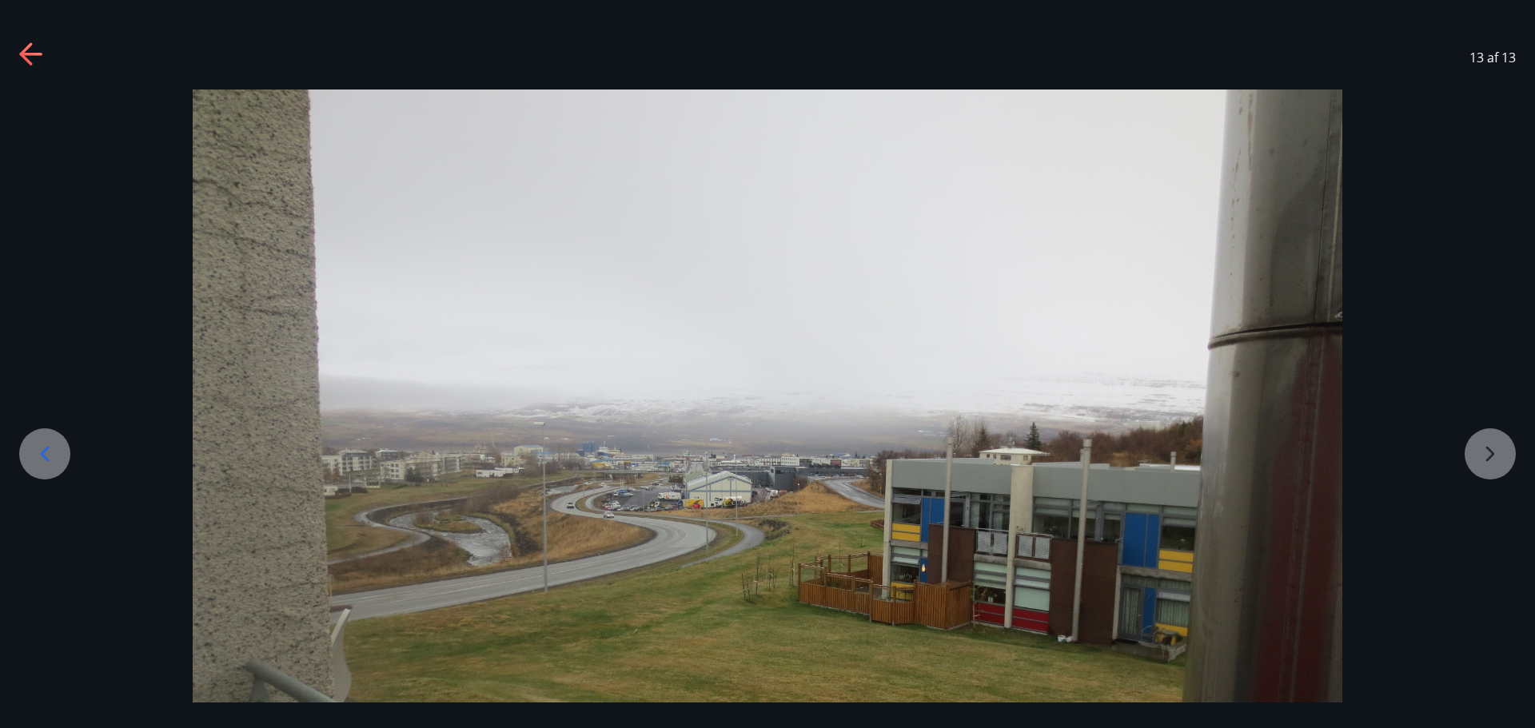
click at [1487, 461] on div at bounding box center [767, 521] width 1535 height 862
click at [22, 48] on icon at bounding box center [32, 55] width 26 height 26
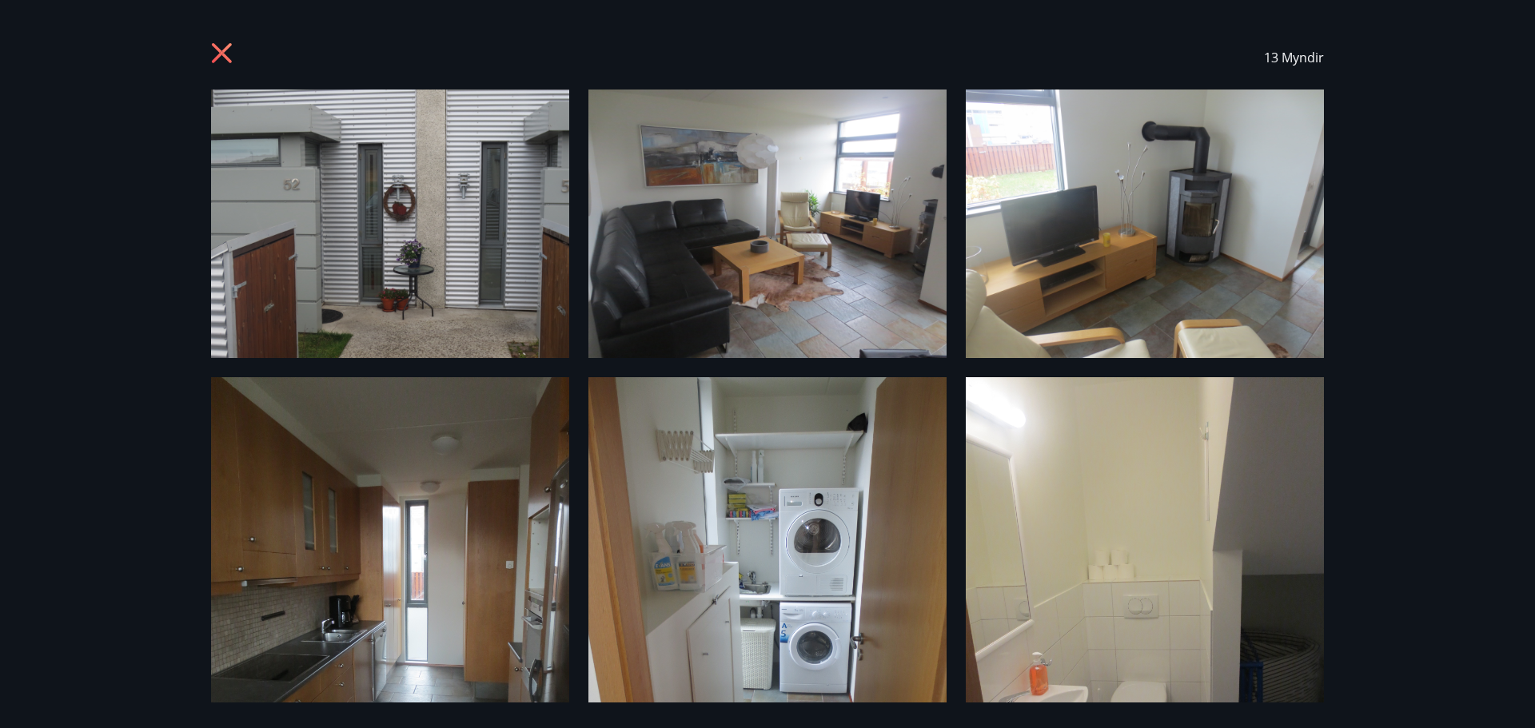
click at [226, 50] on icon at bounding box center [222, 53] width 20 height 20
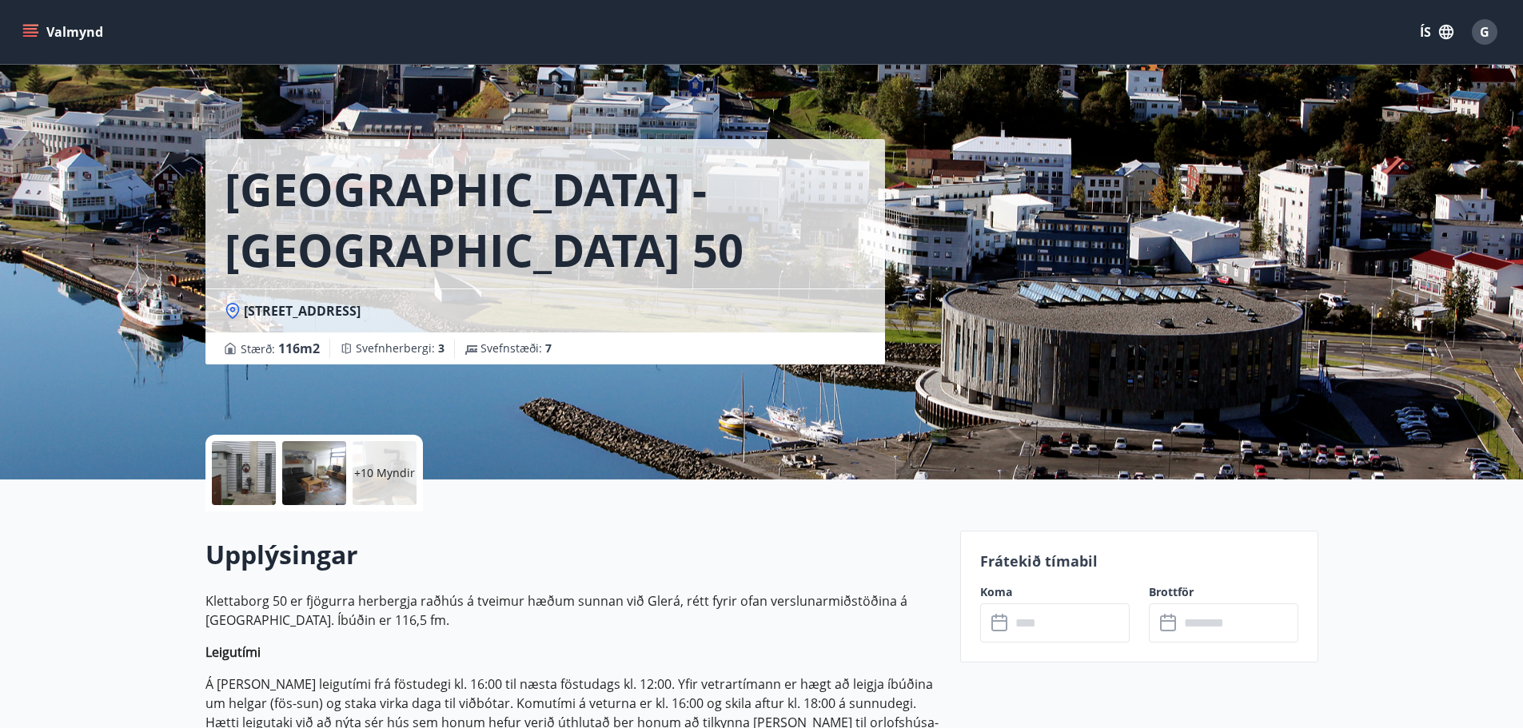
click at [998, 627] on icon at bounding box center [1000, 623] width 19 height 19
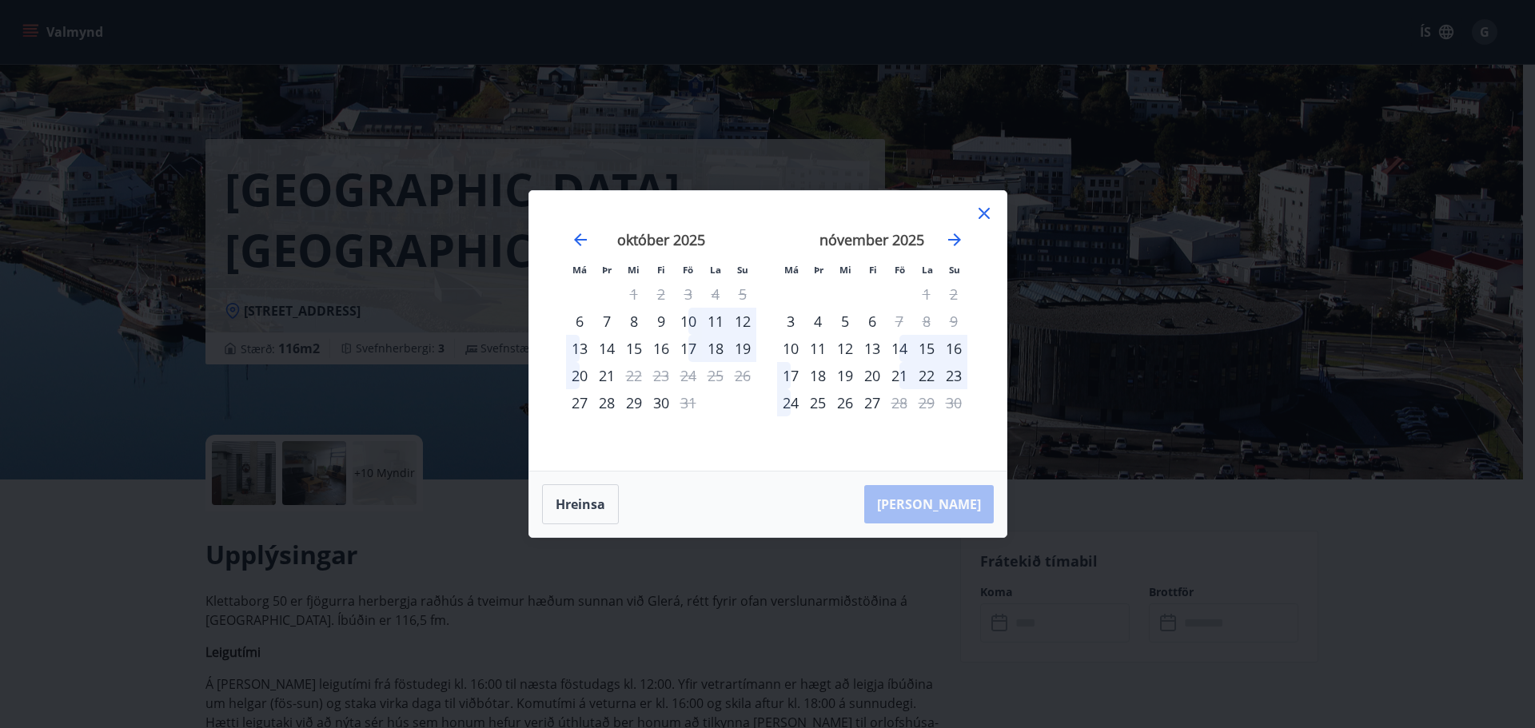
click at [986, 210] on icon at bounding box center [983, 213] width 11 height 11
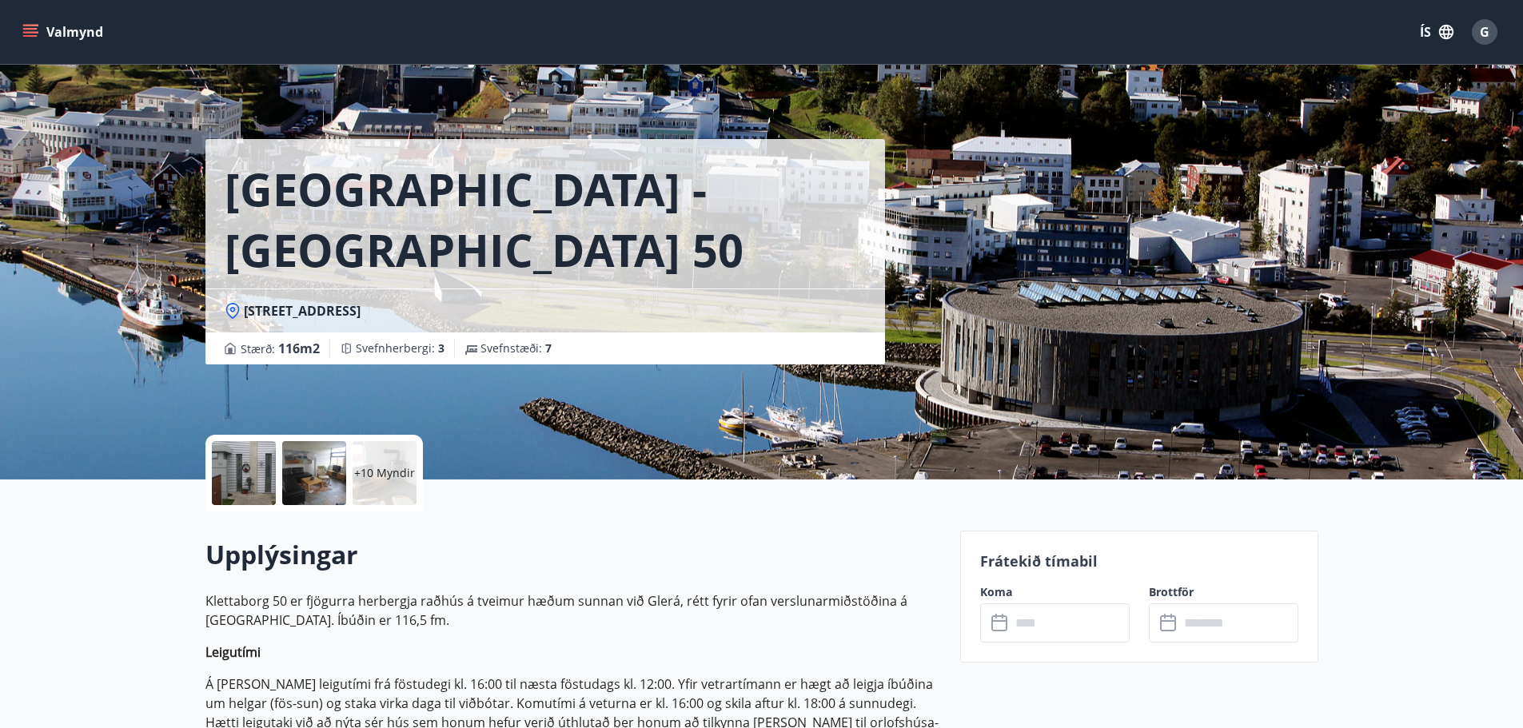
click at [28, 34] on icon "menu" at bounding box center [30, 32] width 16 height 16
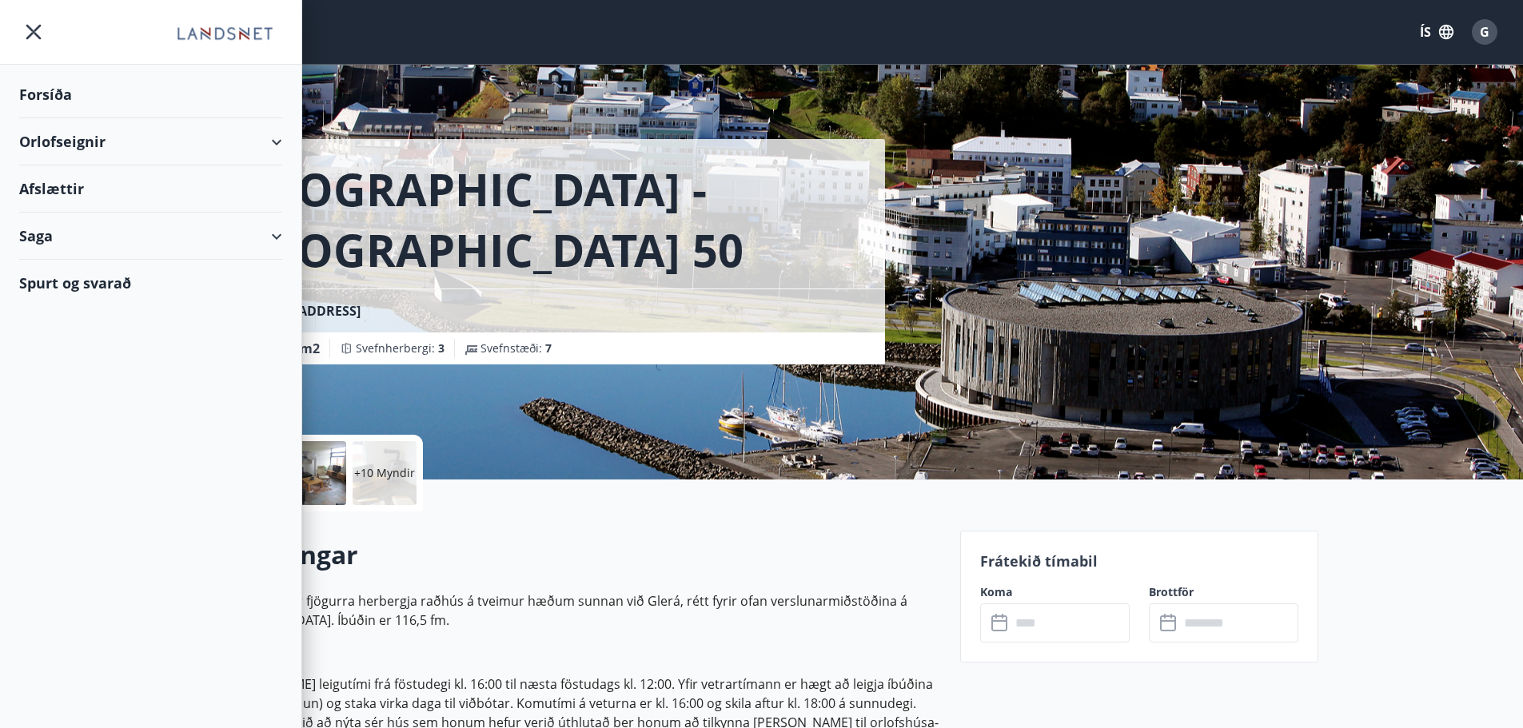
click at [62, 140] on div "Orlofseignir" at bounding box center [150, 141] width 263 height 47
click at [70, 187] on div "Framboð" at bounding box center [150, 182] width 237 height 34
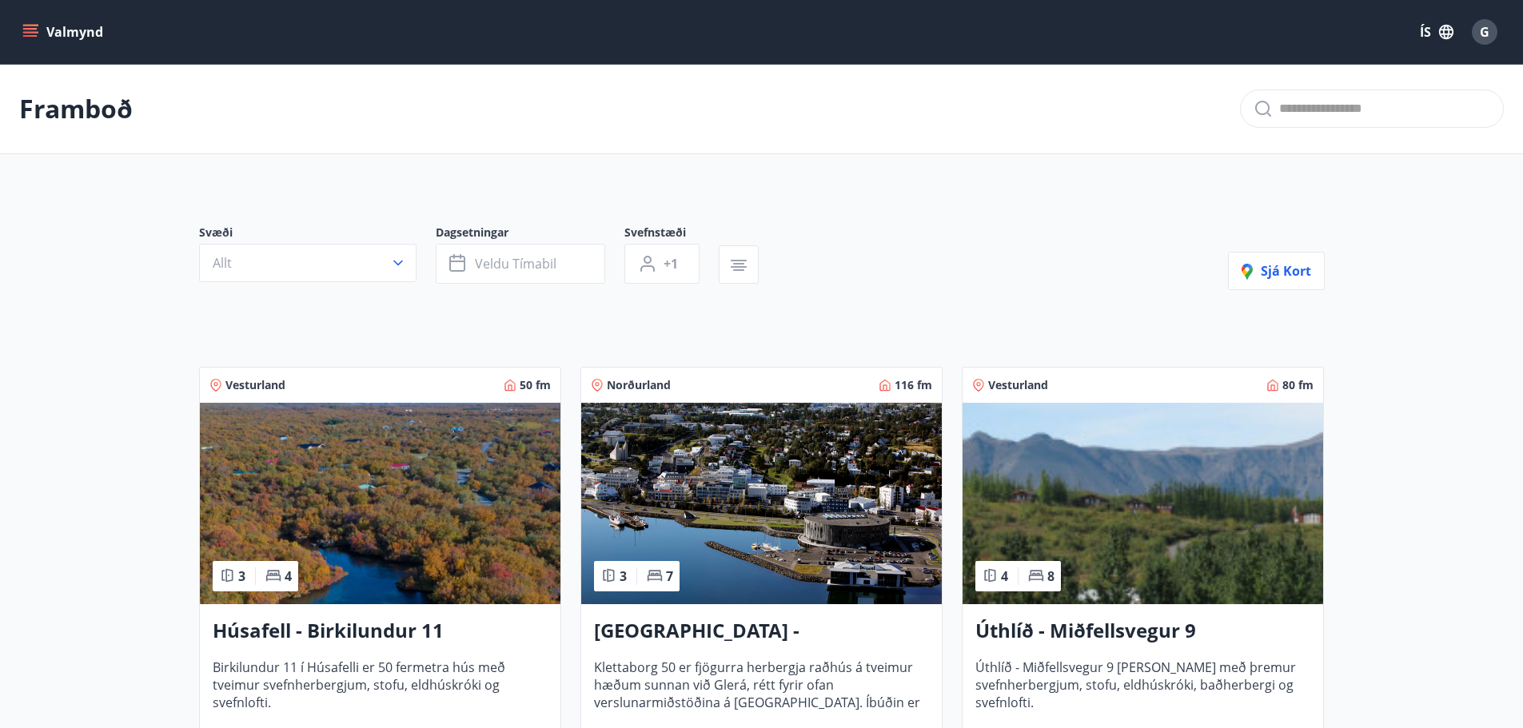
click at [1117, 551] on img at bounding box center [1142, 503] width 360 height 201
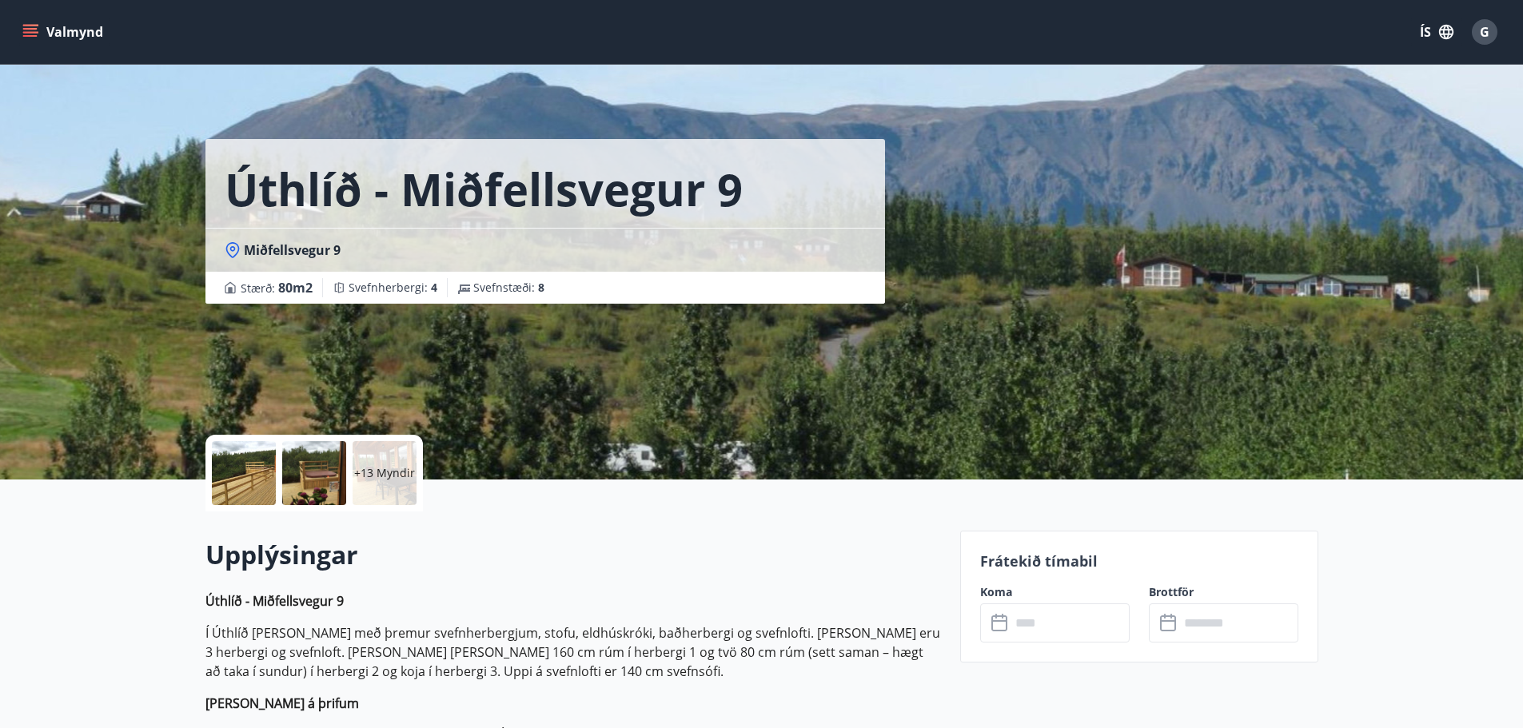
click at [999, 619] on icon at bounding box center [1000, 623] width 19 height 19
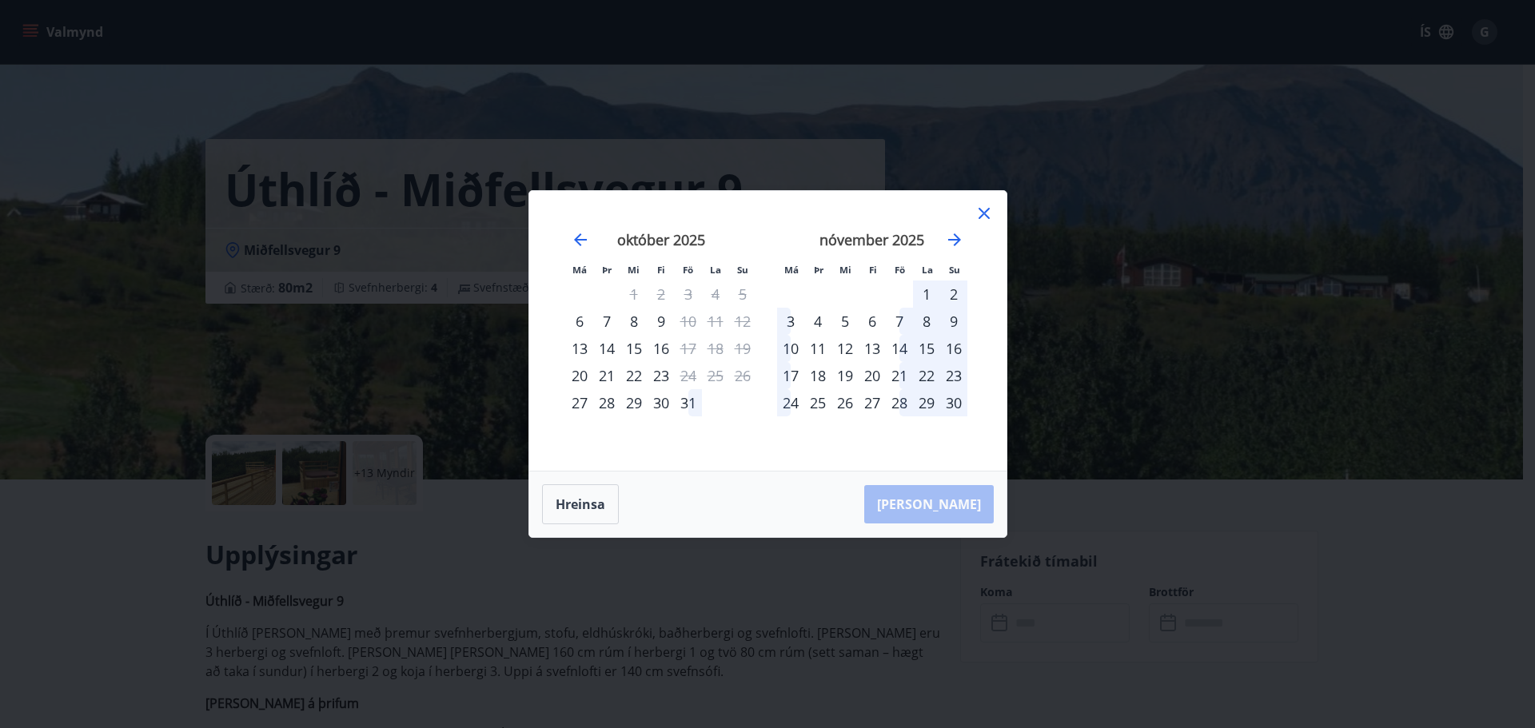
click at [984, 213] on icon at bounding box center [983, 214] width 2 height 2
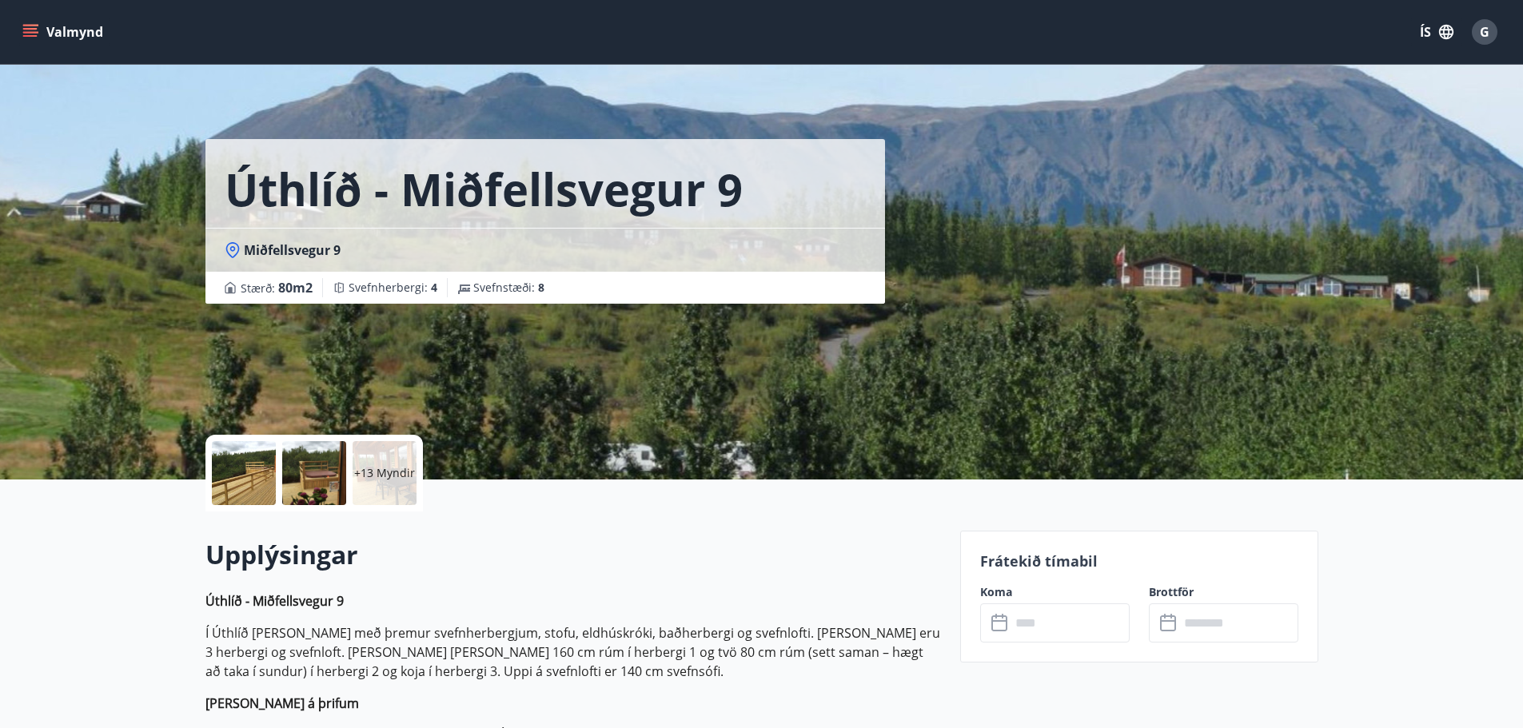
click at [36, 28] on icon "menu" at bounding box center [30, 29] width 14 height 2
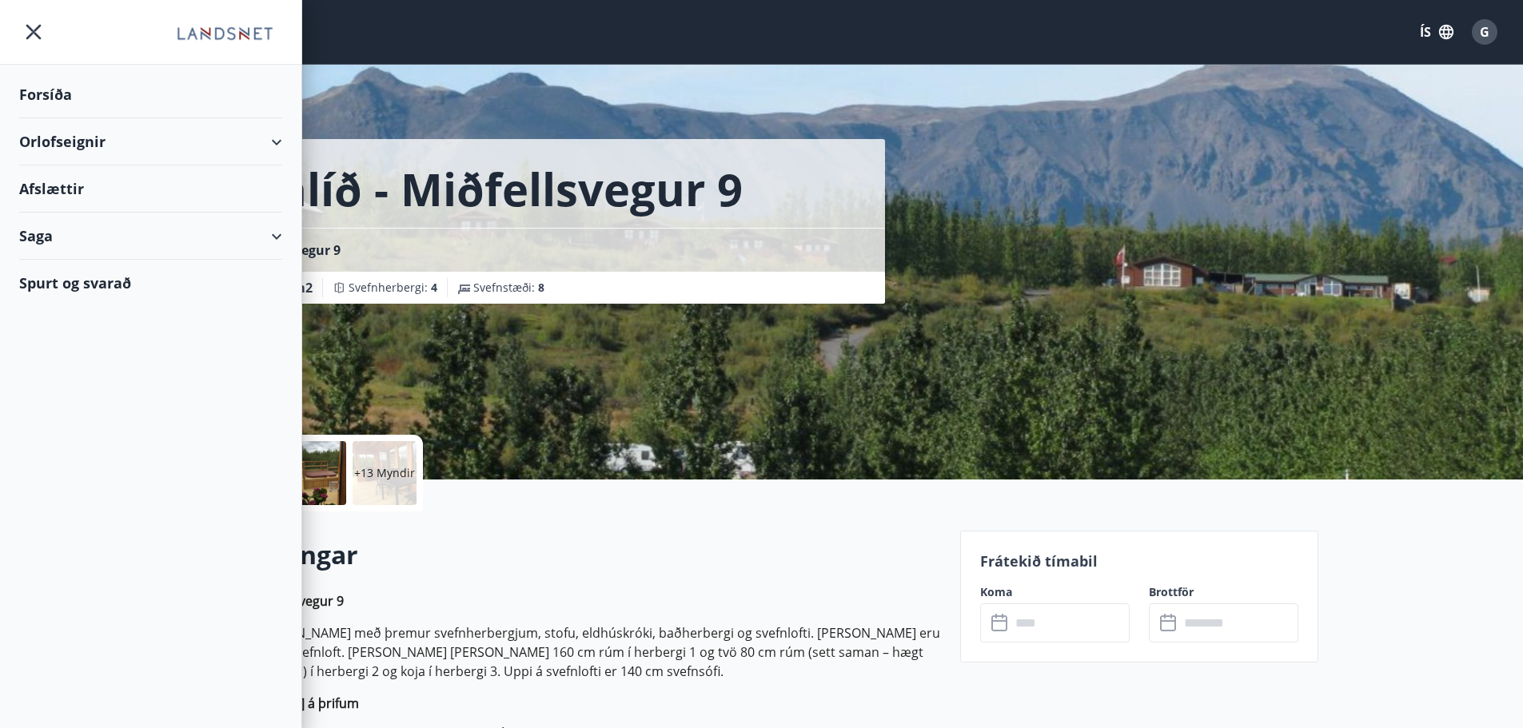
click at [62, 141] on div "Orlofseignir" at bounding box center [150, 141] width 263 height 47
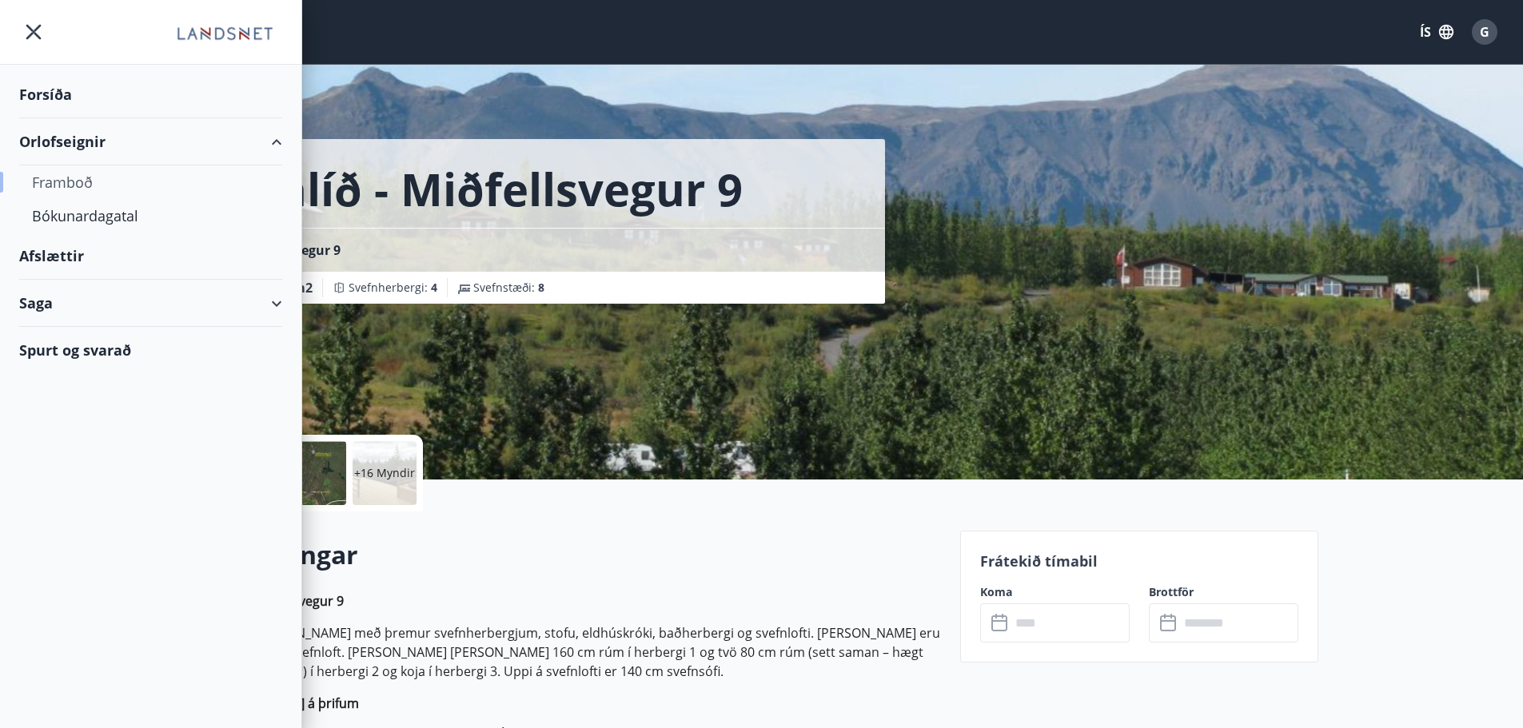
click at [94, 185] on div "Framboð" at bounding box center [150, 182] width 237 height 34
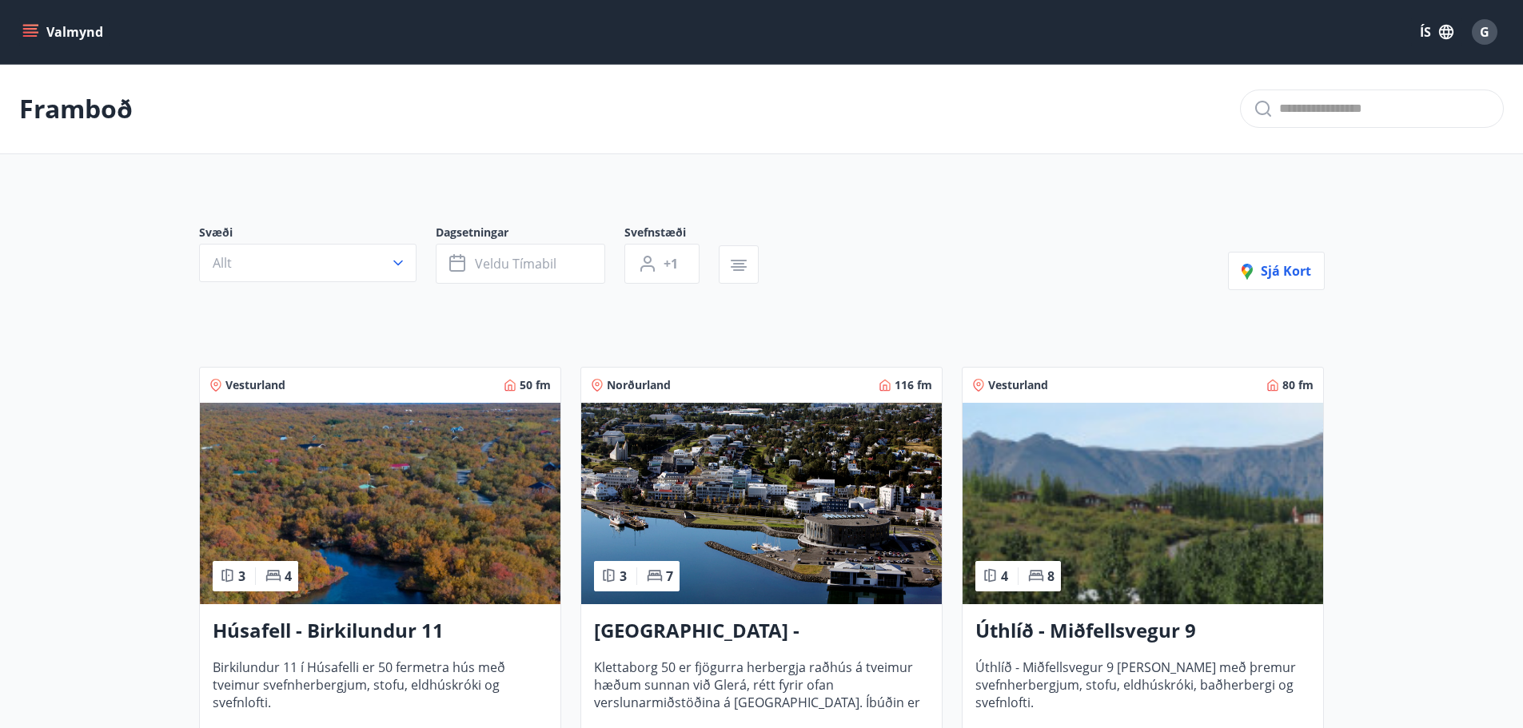
click at [368, 496] on img at bounding box center [380, 503] width 360 height 201
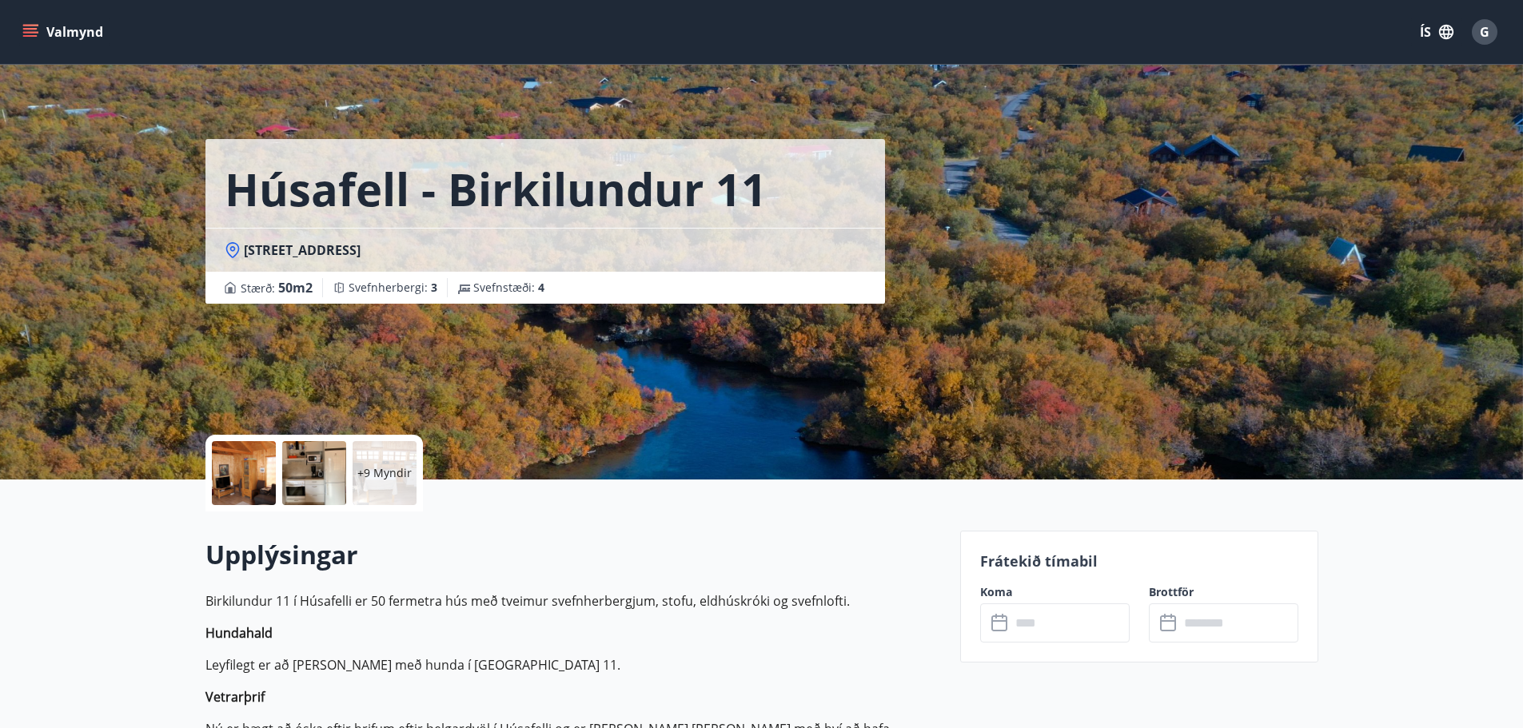
click at [994, 623] on icon at bounding box center [1000, 623] width 19 height 19
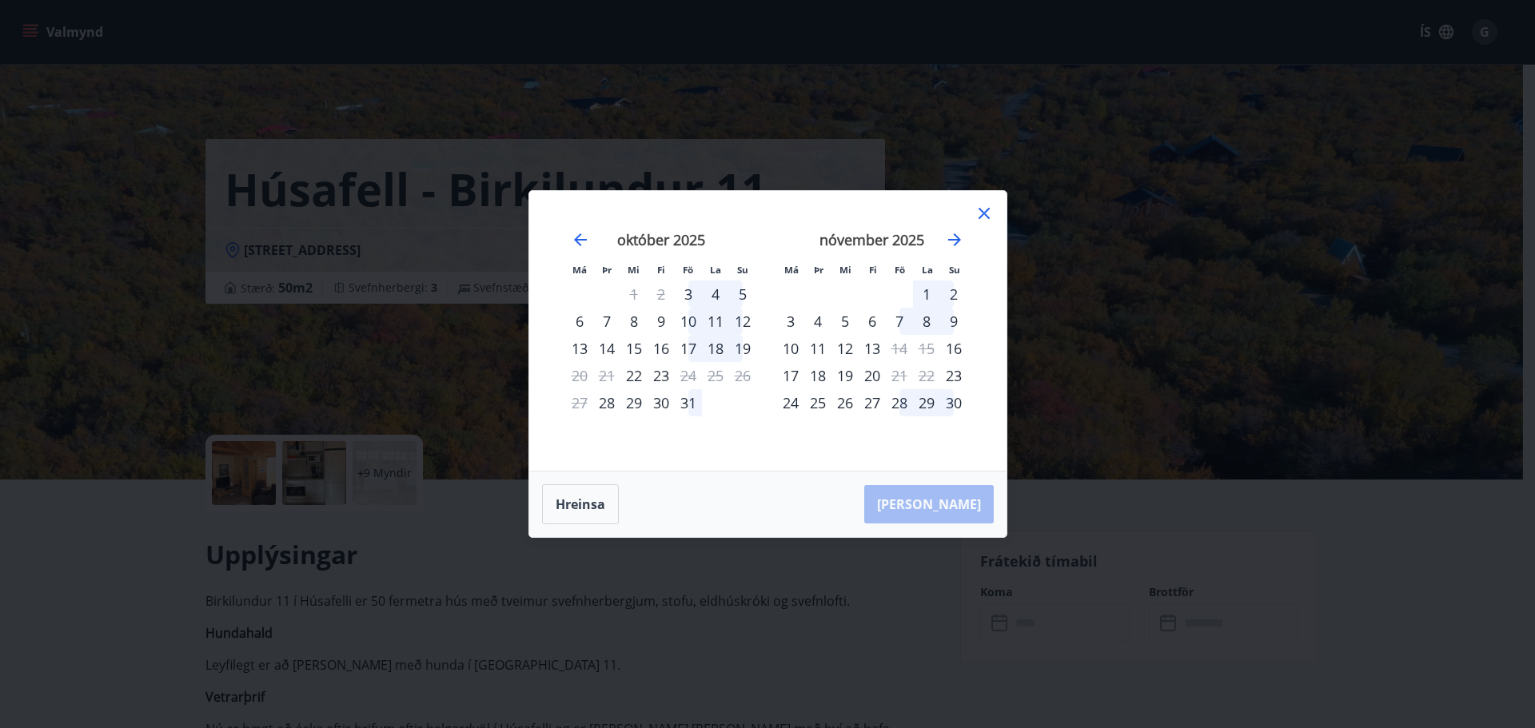
click at [983, 211] on icon at bounding box center [983, 213] width 19 height 19
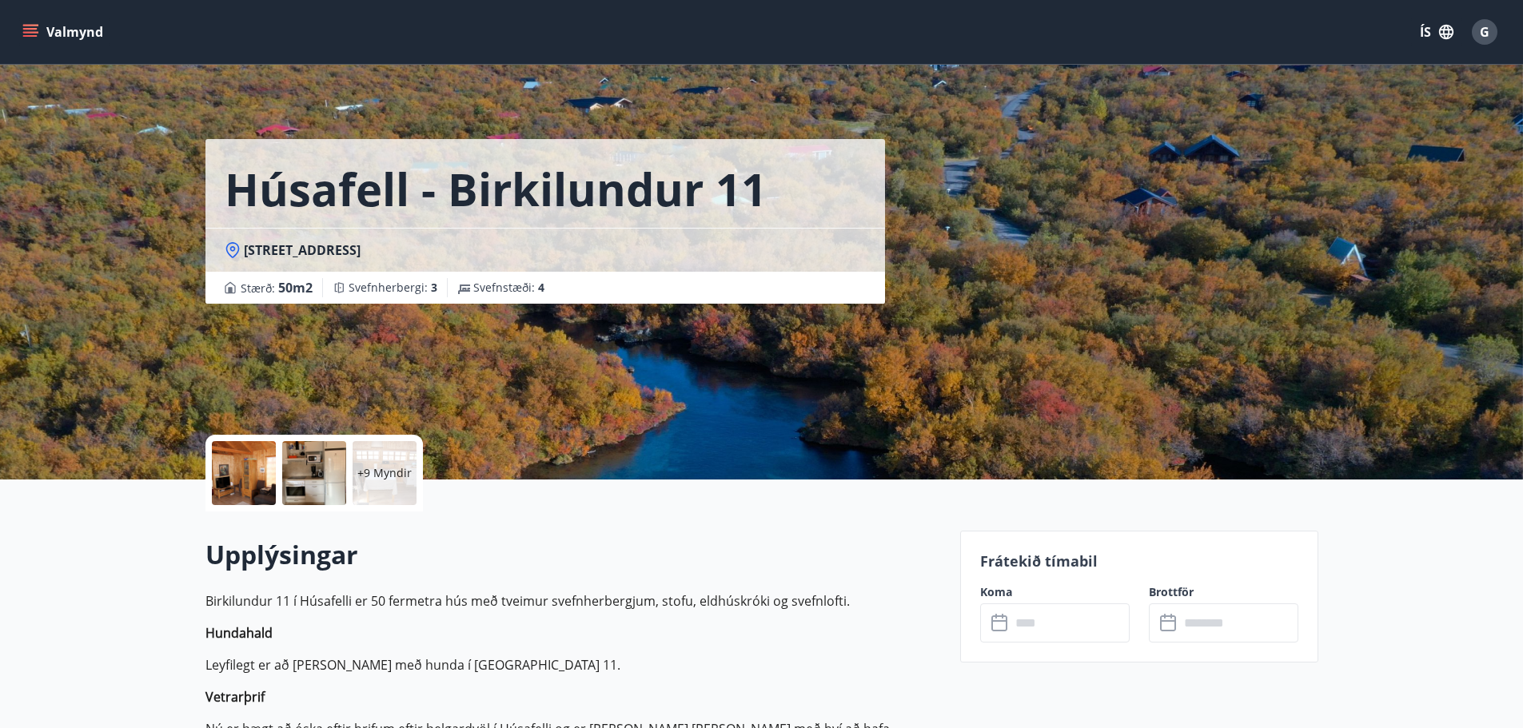
click at [32, 31] on icon "menu" at bounding box center [30, 32] width 16 height 16
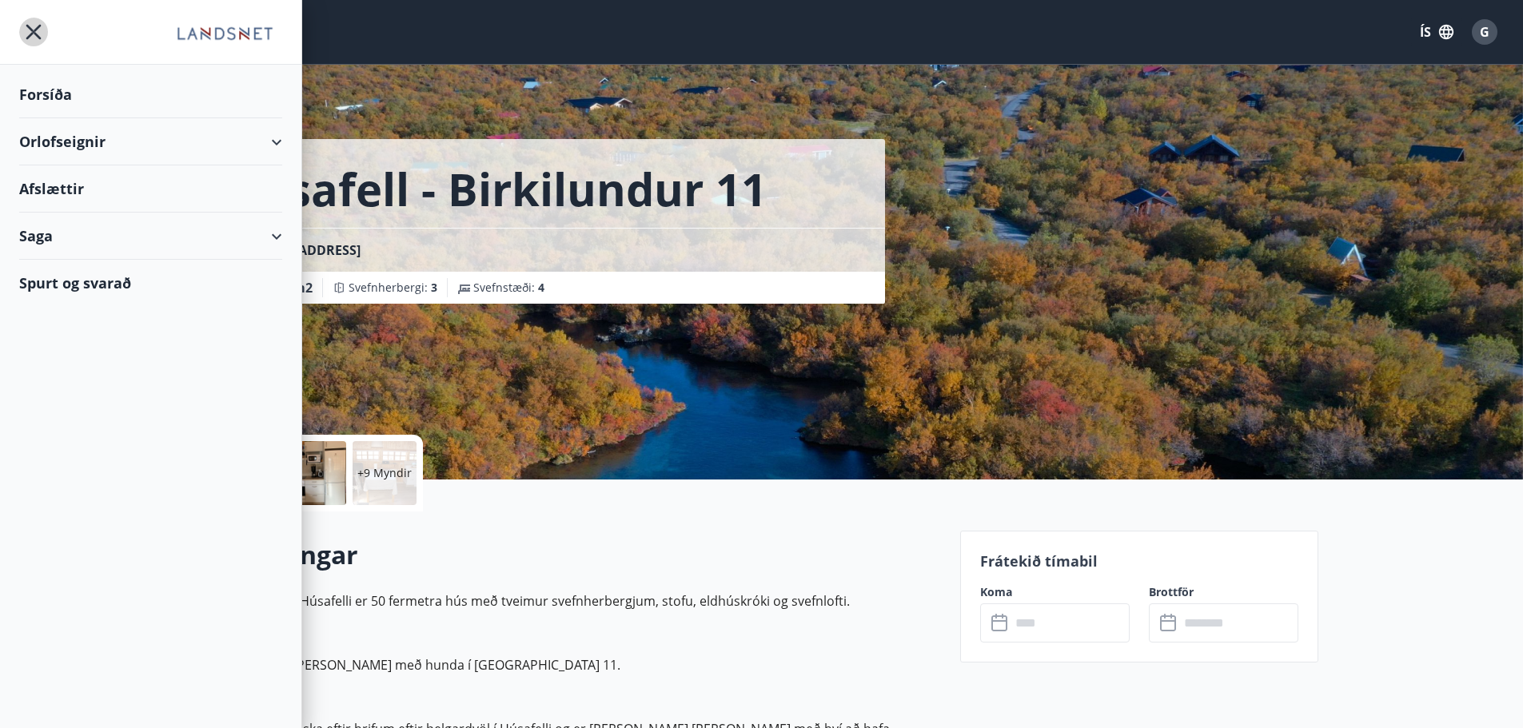
click at [32, 31] on icon "menu" at bounding box center [33, 32] width 15 height 15
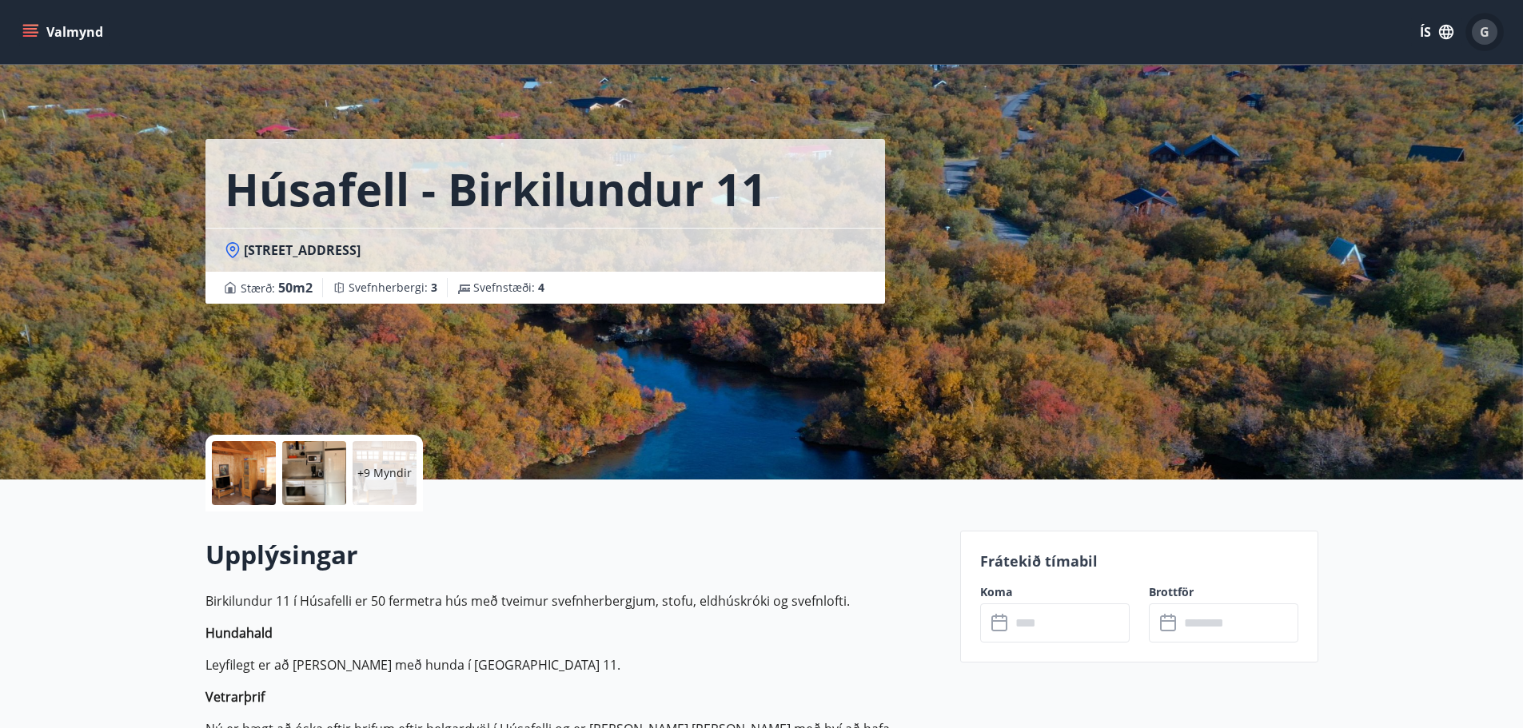
click at [1482, 30] on span "G" at bounding box center [1485, 32] width 10 height 18
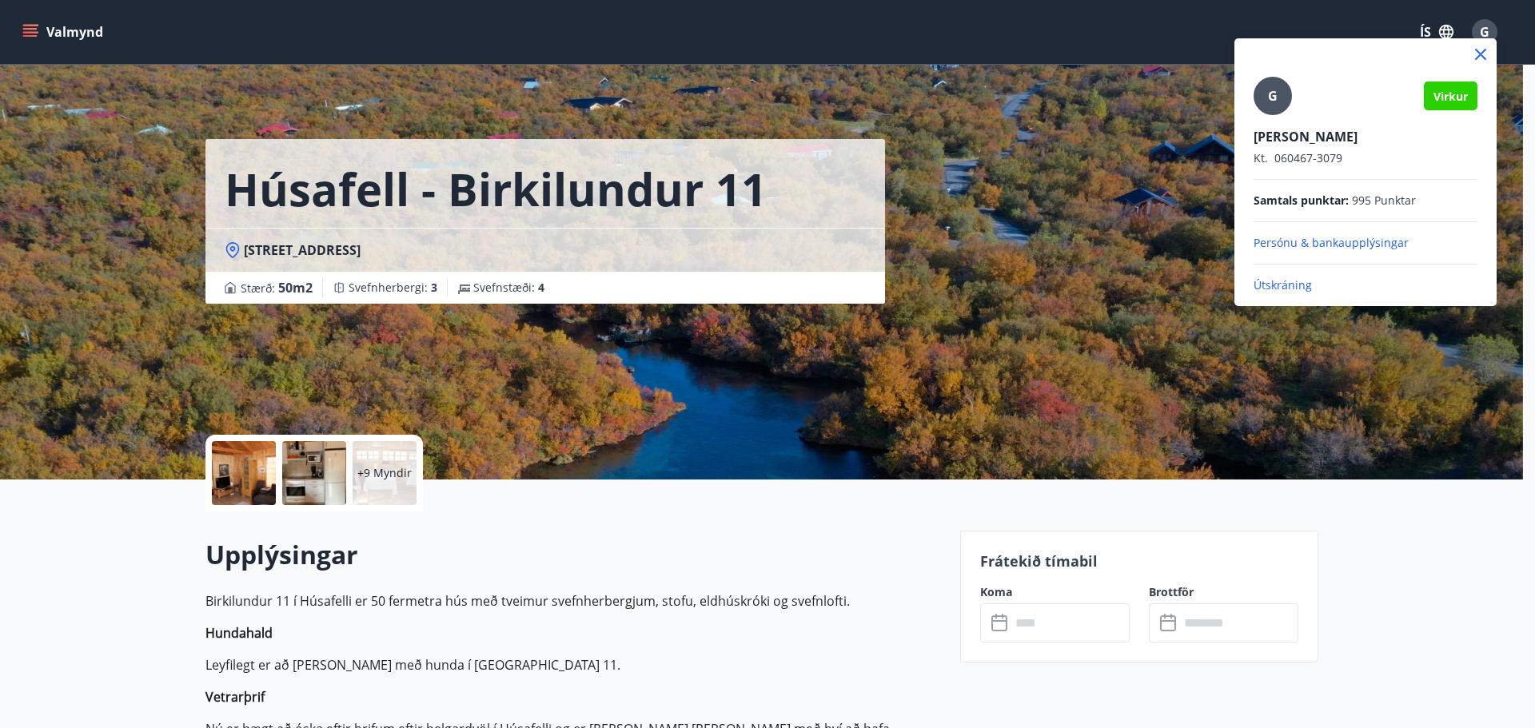
click at [1274, 288] on p "Útskráning" at bounding box center [1365, 285] width 224 height 16
